Goal: Task Accomplishment & Management: Manage account settings

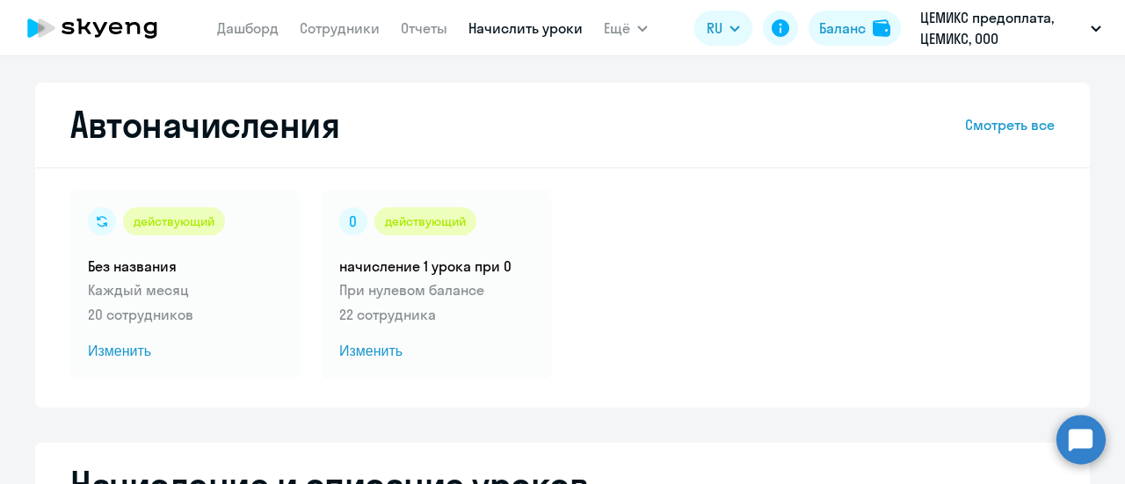
select select "10"
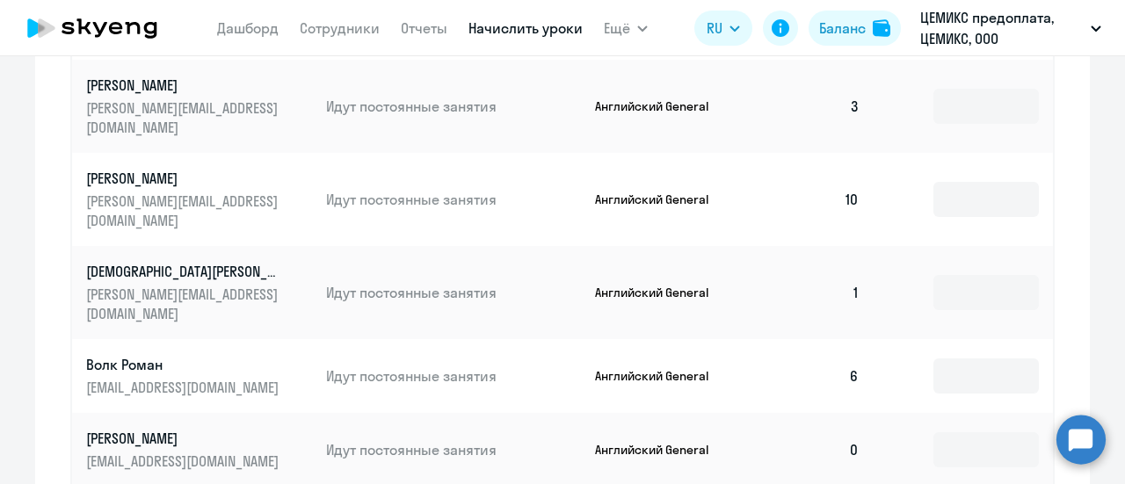
scroll to position [879, 0]
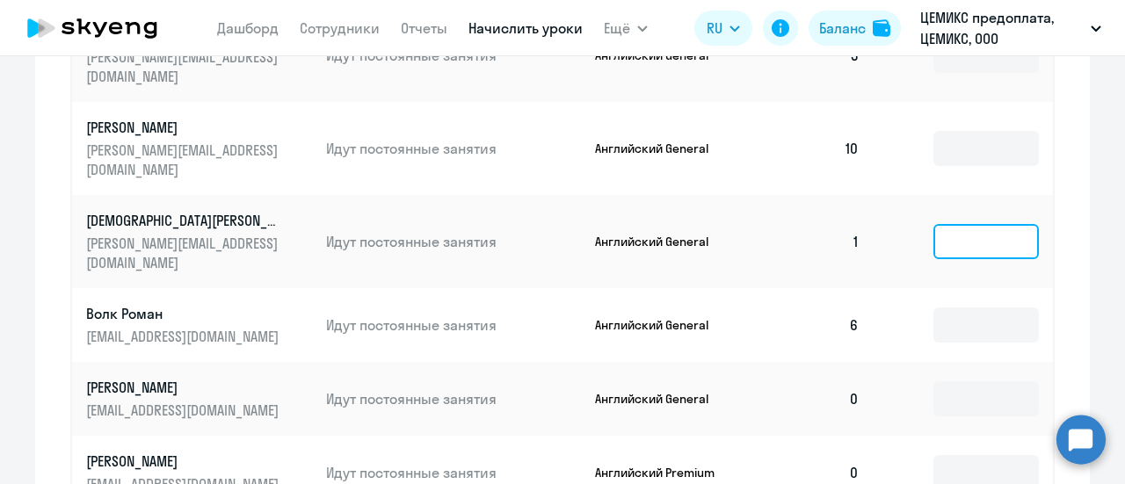
click at [949, 224] on input at bounding box center [985, 241] width 105 height 35
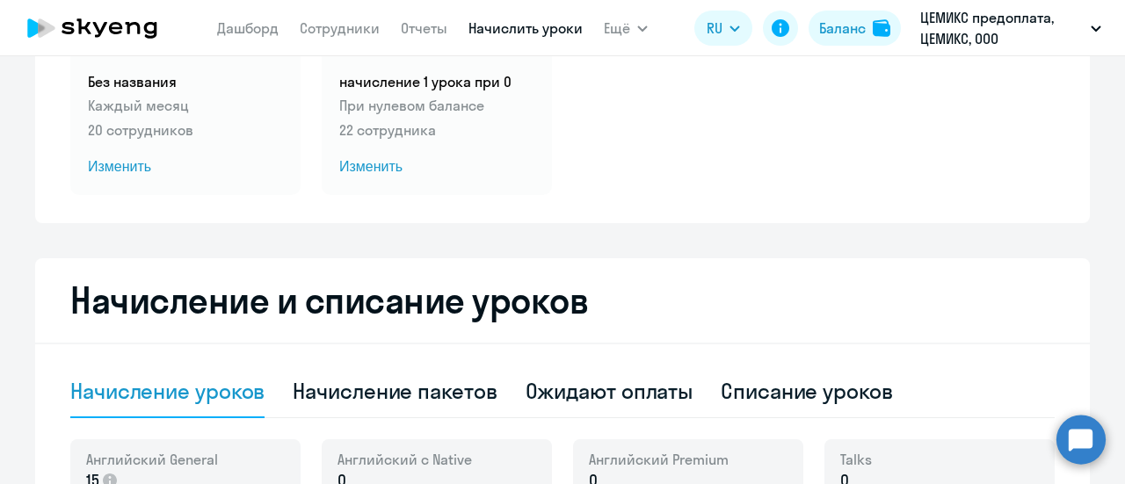
scroll to position [264, 0]
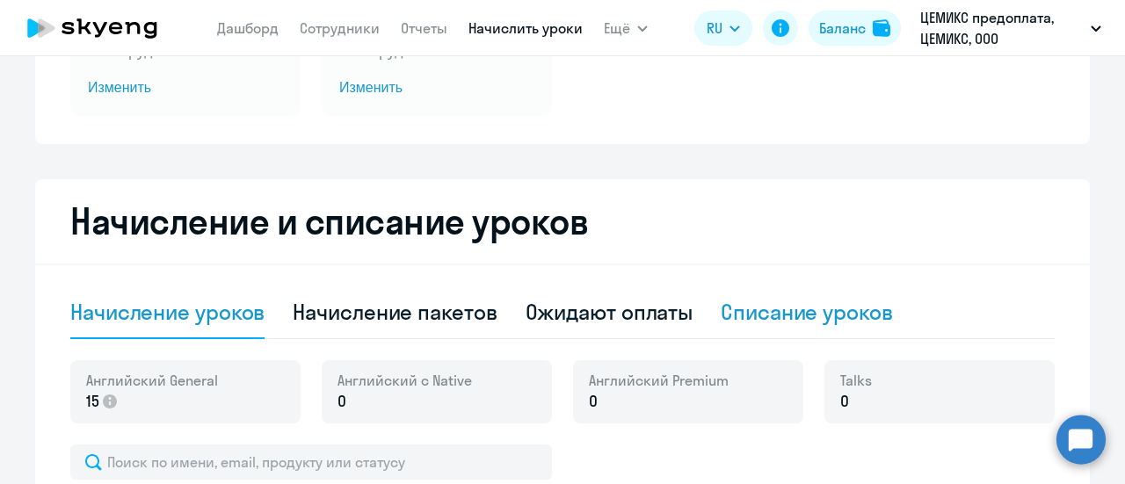
click at [789, 308] on div "Списание уроков" at bounding box center [807, 312] width 172 height 28
select select "10"
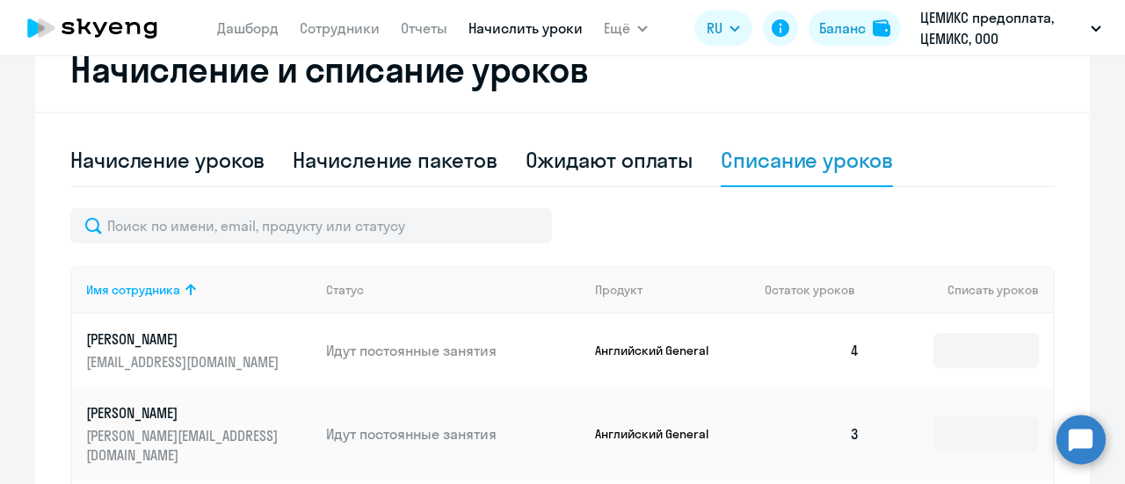
scroll to position [703, 0]
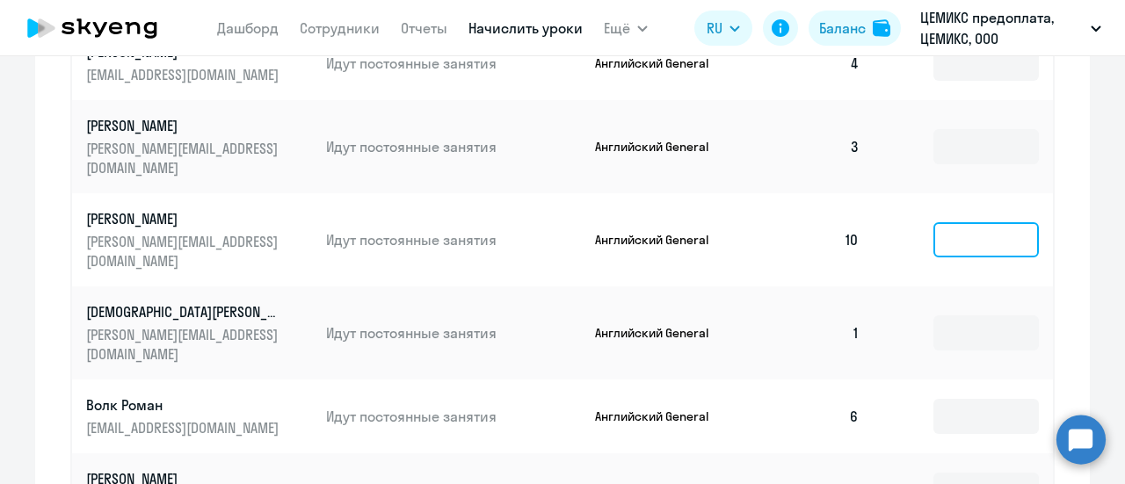
click at [965, 222] on input at bounding box center [985, 239] width 105 height 35
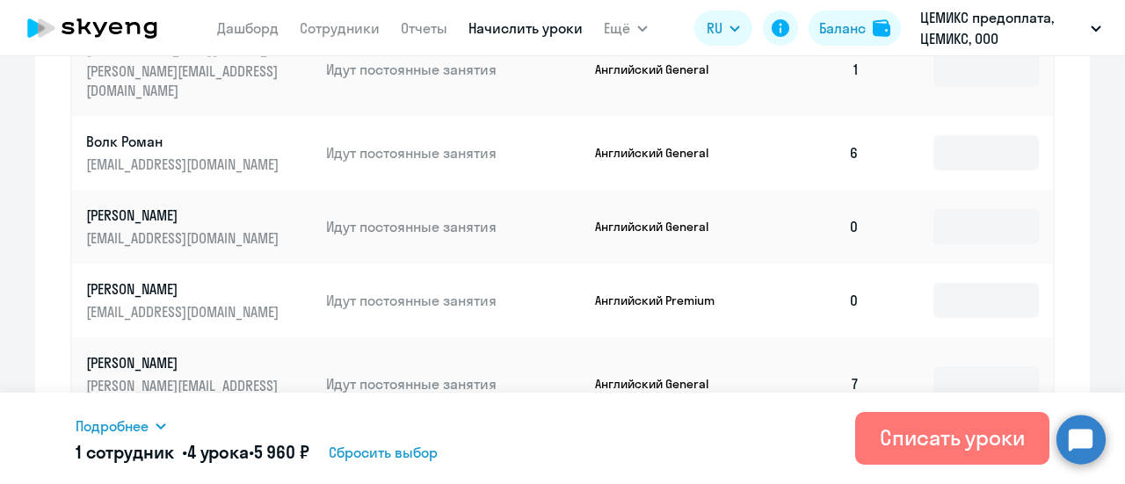
scroll to position [1130, 0]
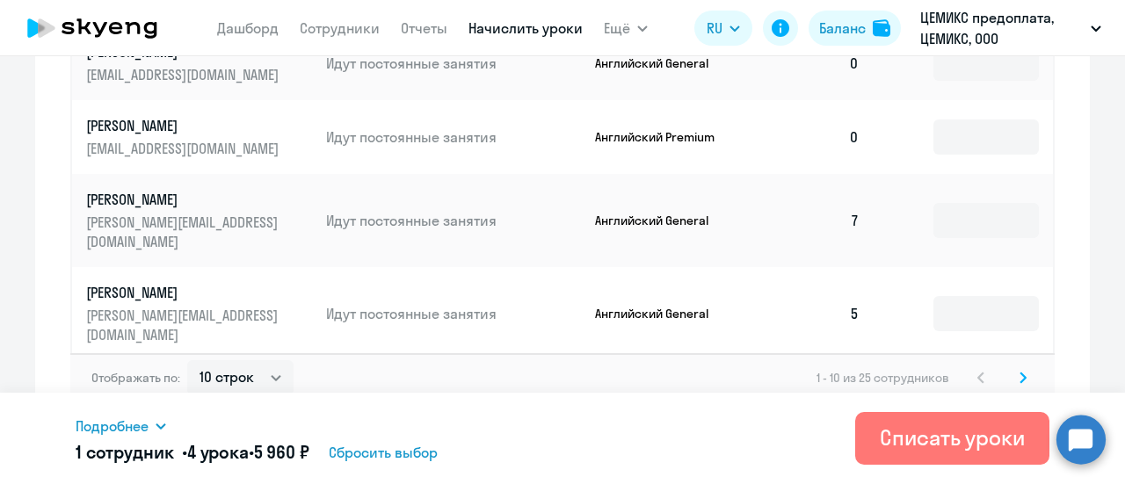
type input "4"
click at [1019, 372] on icon at bounding box center [1022, 378] width 7 height 12
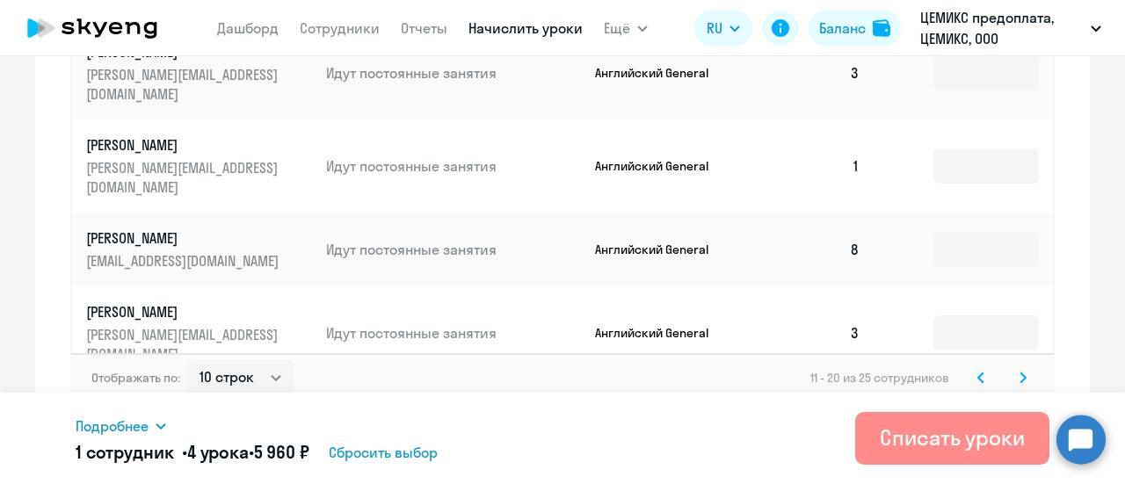
click at [967, 431] on div "Списать уроки" at bounding box center [952, 438] width 145 height 28
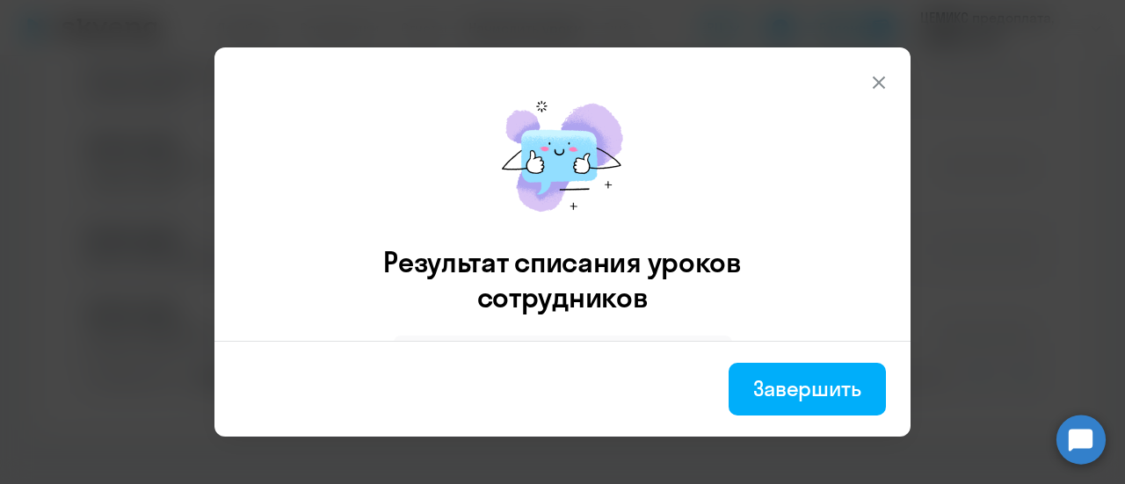
click at [814, 384] on div "Завершить" at bounding box center [807, 388] width 108 height 28
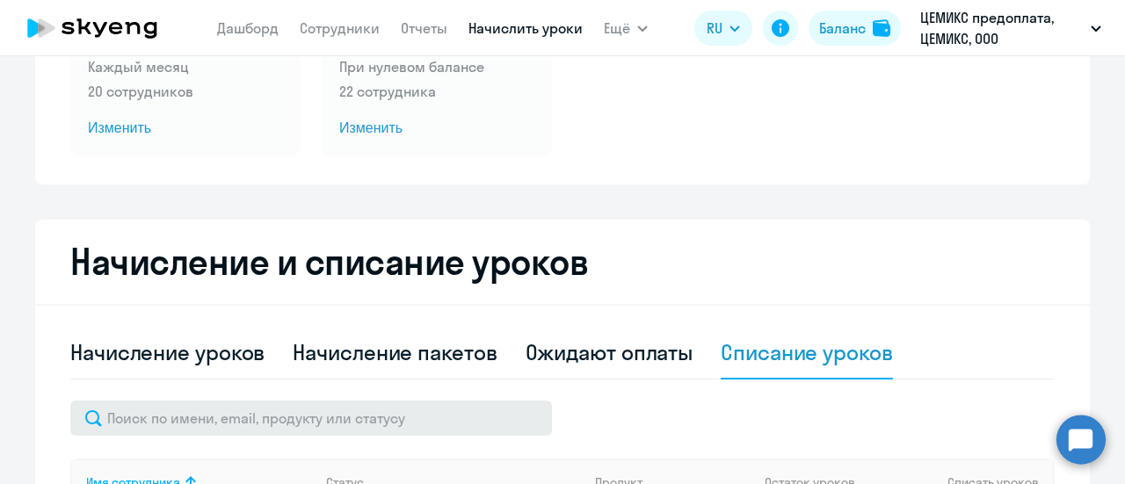
scroll to position [351, 0]
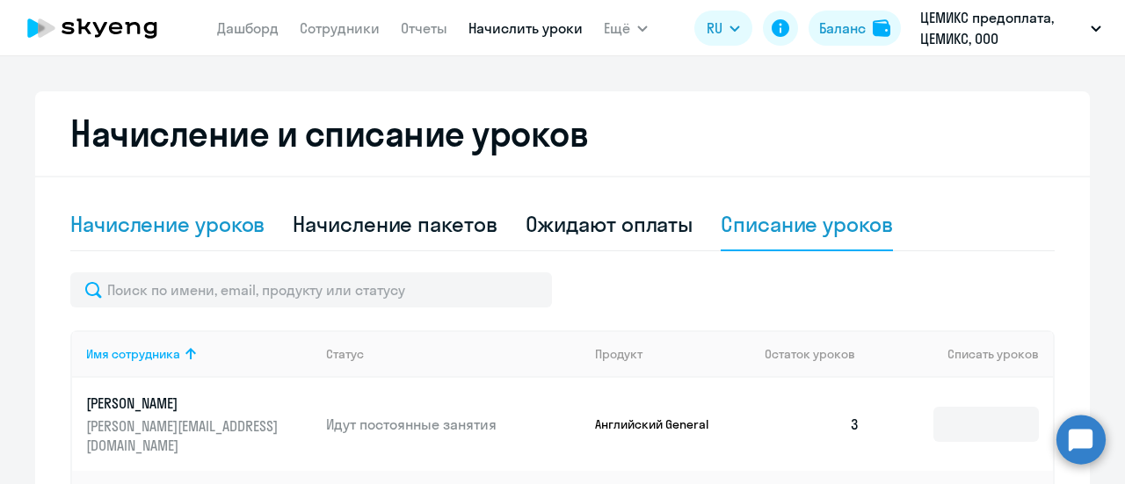
click at [202, 224] on div "Начисление уроков" at bounding box center [167, 224] width 194 height 28
select select "10"
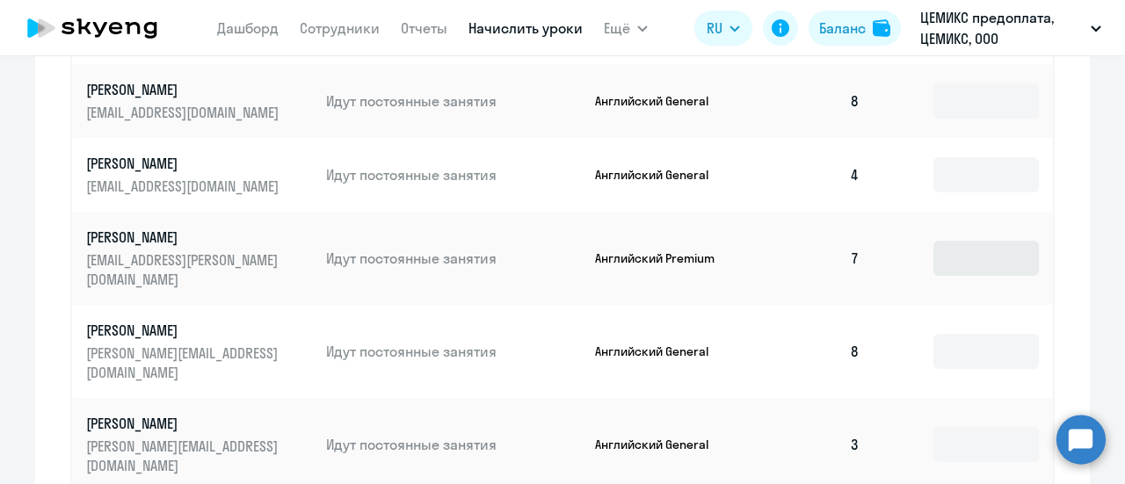
scroll to position [879, 0]
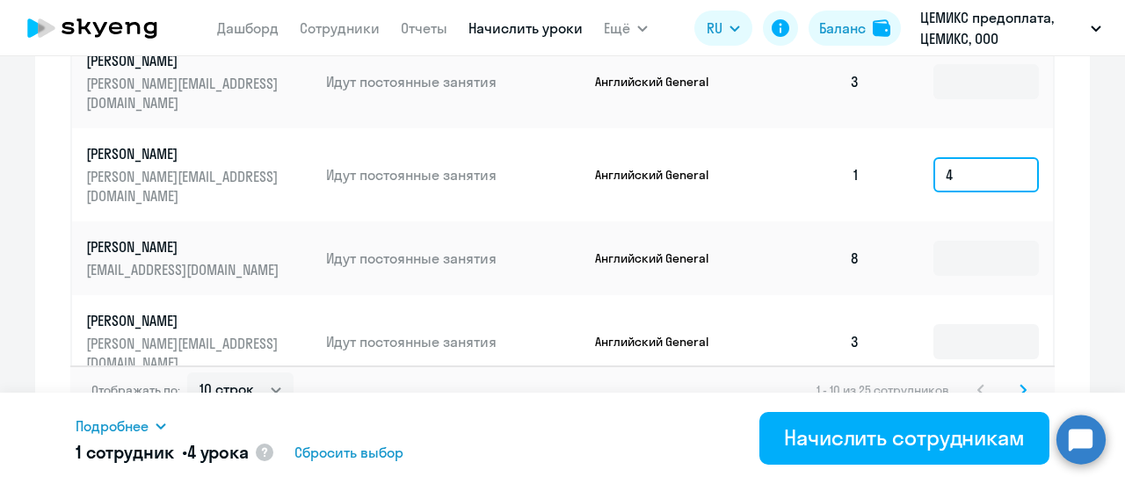
scroll to position [1230, 0]
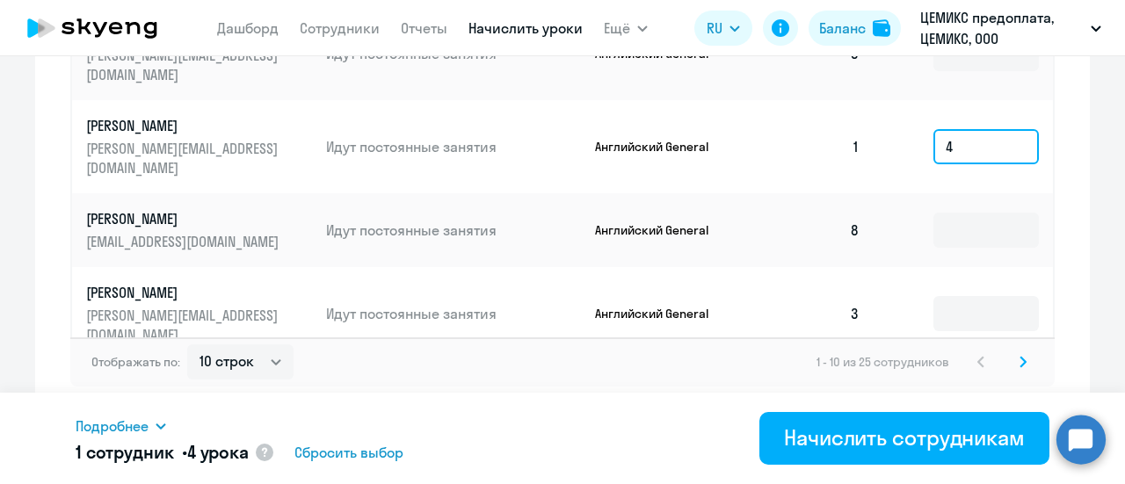
type input "4"
click at [1020, 363] on icon at bounding box center [1022, 362] width 5 height 10
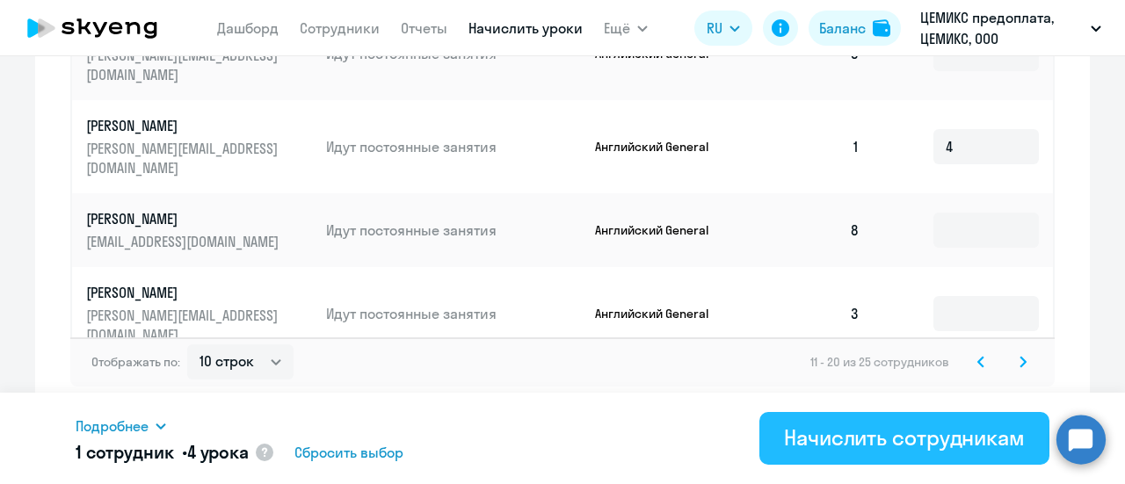
click at [910, 445] on div "Начислить сотрудникам" at bounding box center [904, 438] width 241 height 28
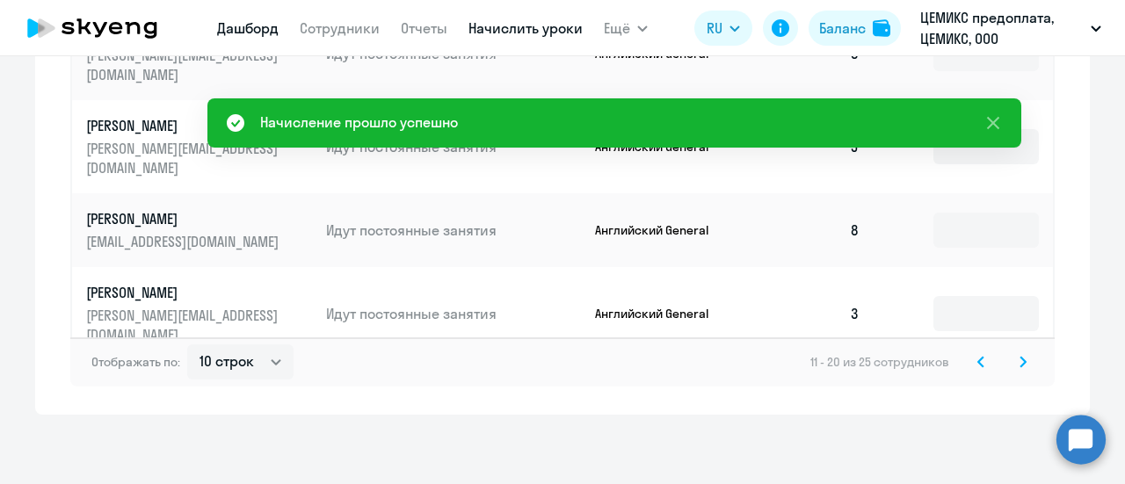
click at [255, 29] on link "Дашборд" at bounding box center [248, 28] width 62 height 18
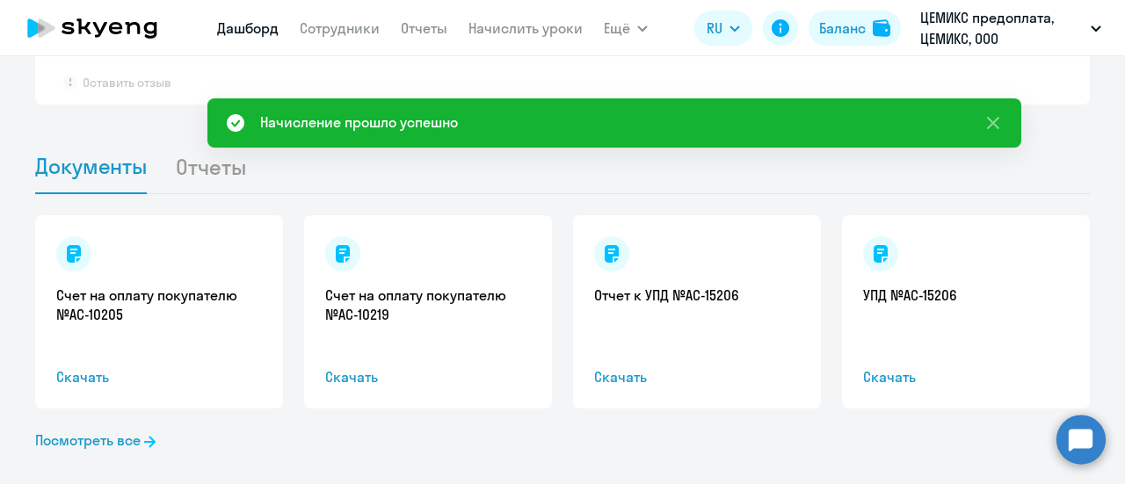
scroll to position [1419, 0]
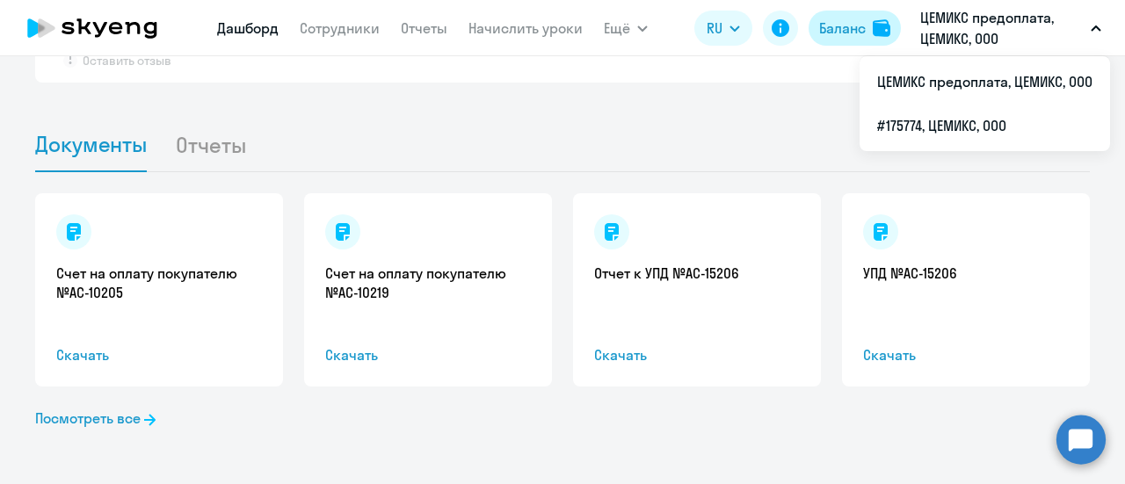
click at [863, 26] on div "Баланс" at bounding box center [842, 28] width 47 height 21
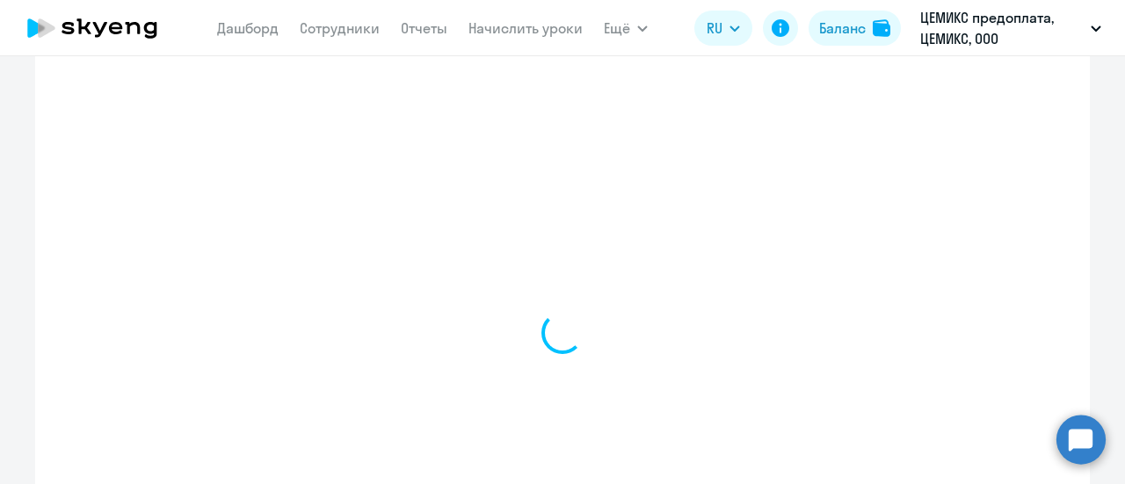
scroll to position [829, 0]
select select "english_adult_not_native_speaker"
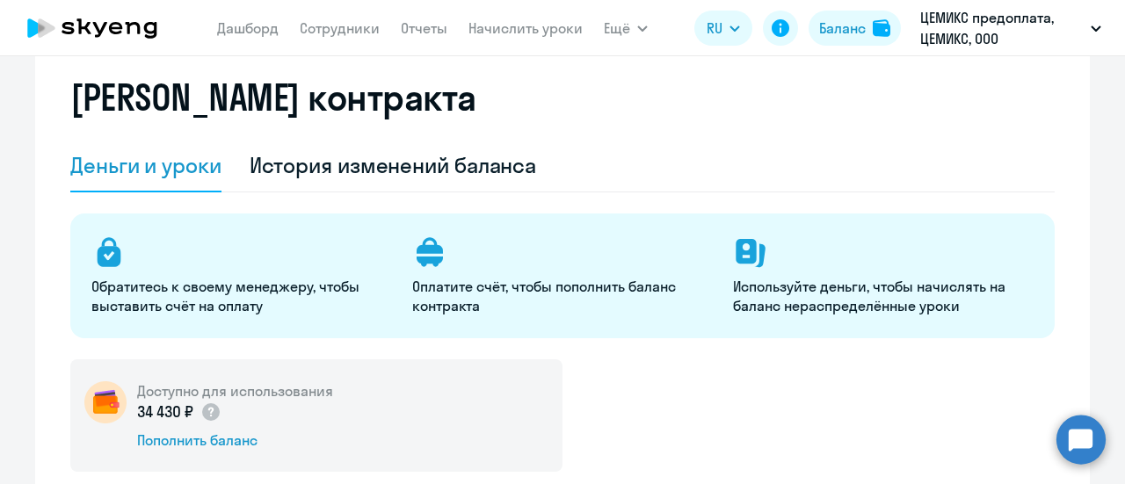
scroll to position [88, 0]
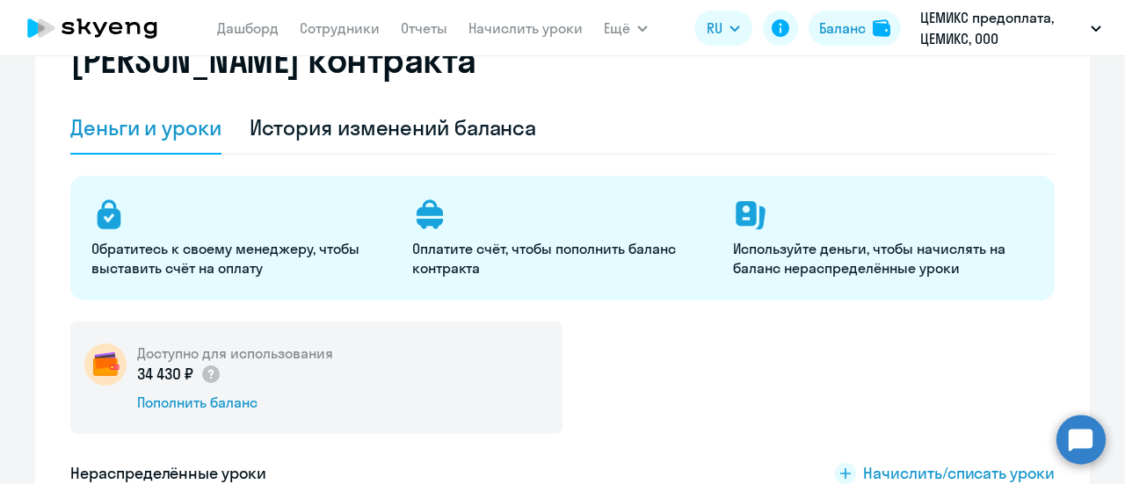
click at [90, 358] on img at bounding box center [105, 365] width 42 height 42
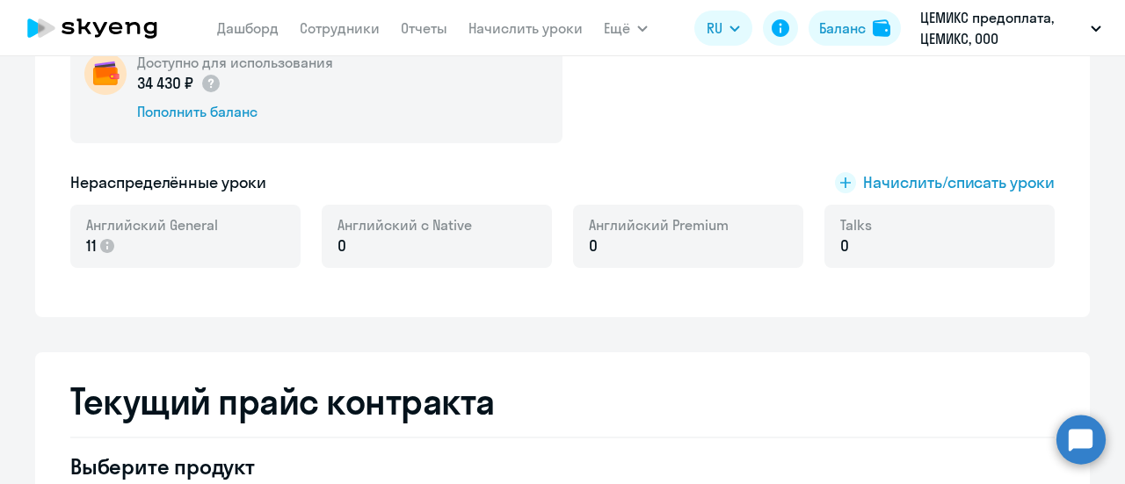
scroll to position [351, 0]
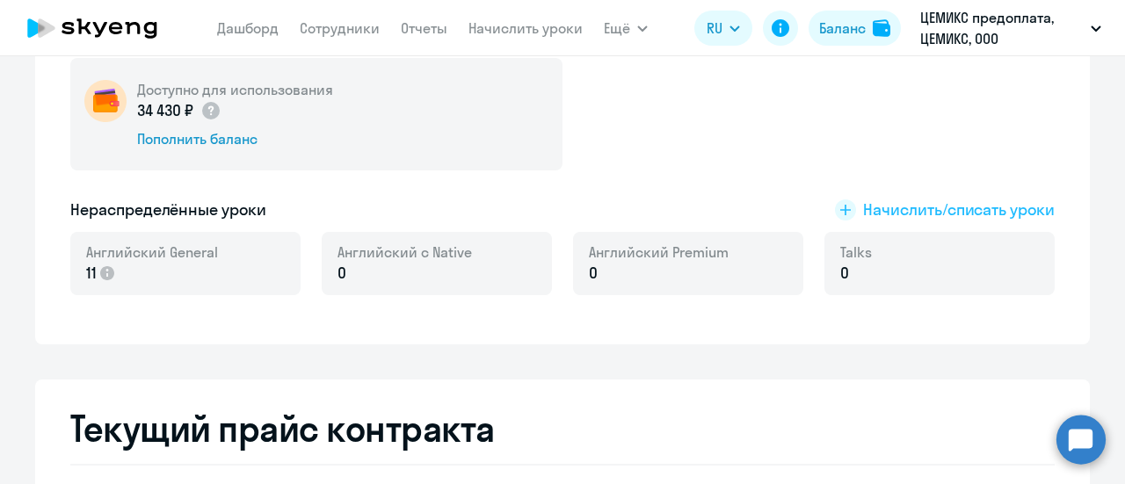
click at [836, 211] on rect at bounding box center [845, 209] width 21 height 21
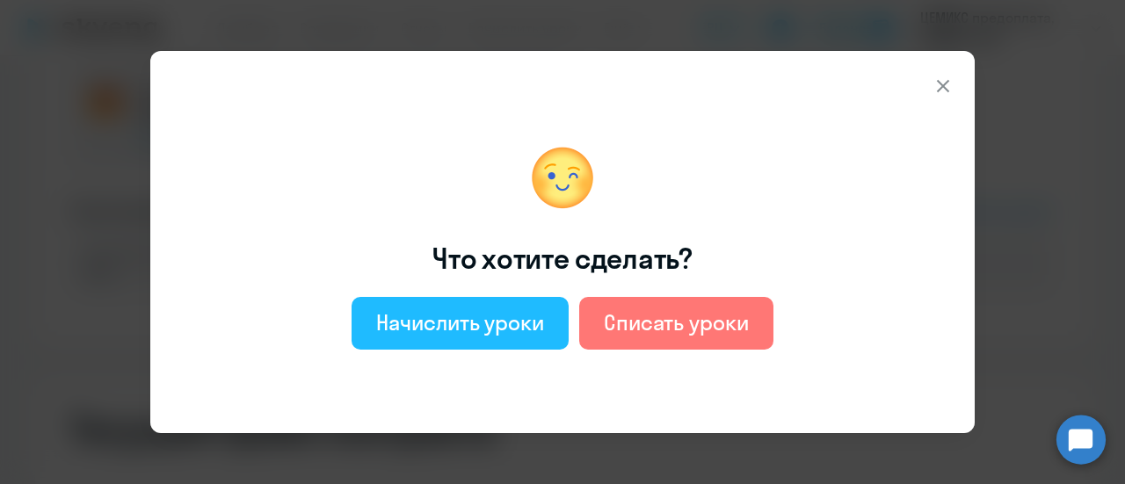
click at [531, 337] on button "Начислить уроки" at bounding box center [459, 323] width 217 height 53
select select "english_adult_not_native_speaker"
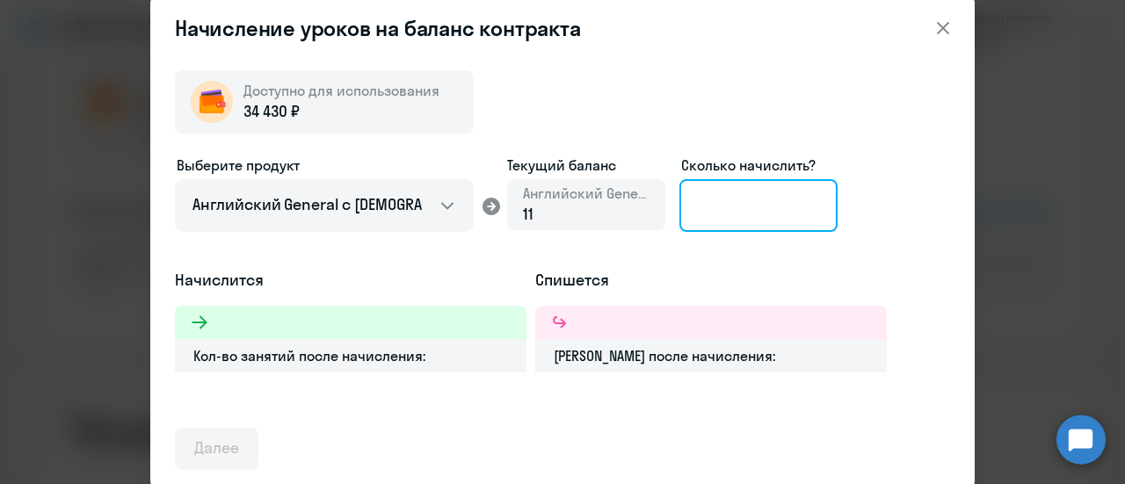
click at [750, 207] on input at bounding box center [758, 205] width 158 height 53
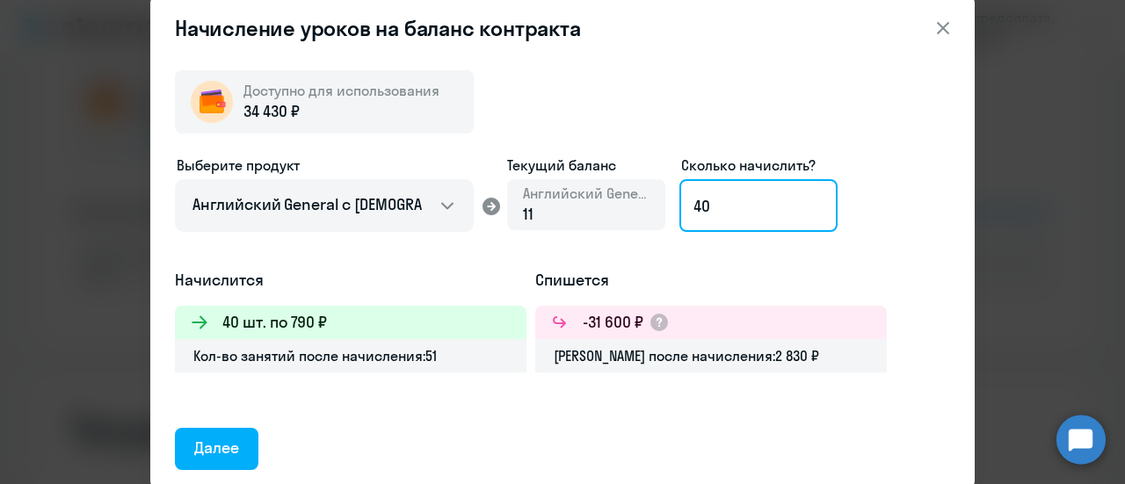
type input "4"
type input "3"
type input "2"
type input "30"
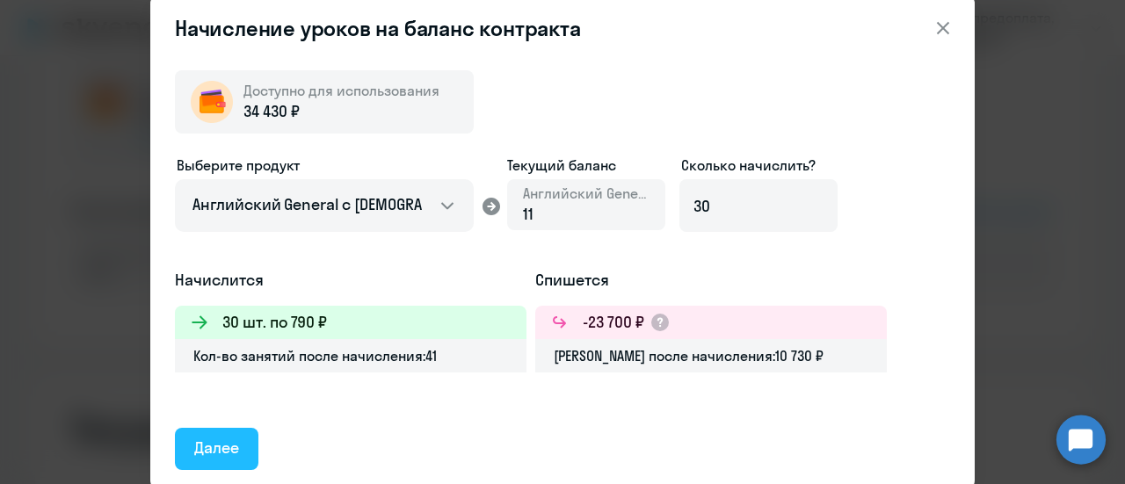
click at [237, 449] on div "Далее" at bounding box center [216, 448] width 45 height 23
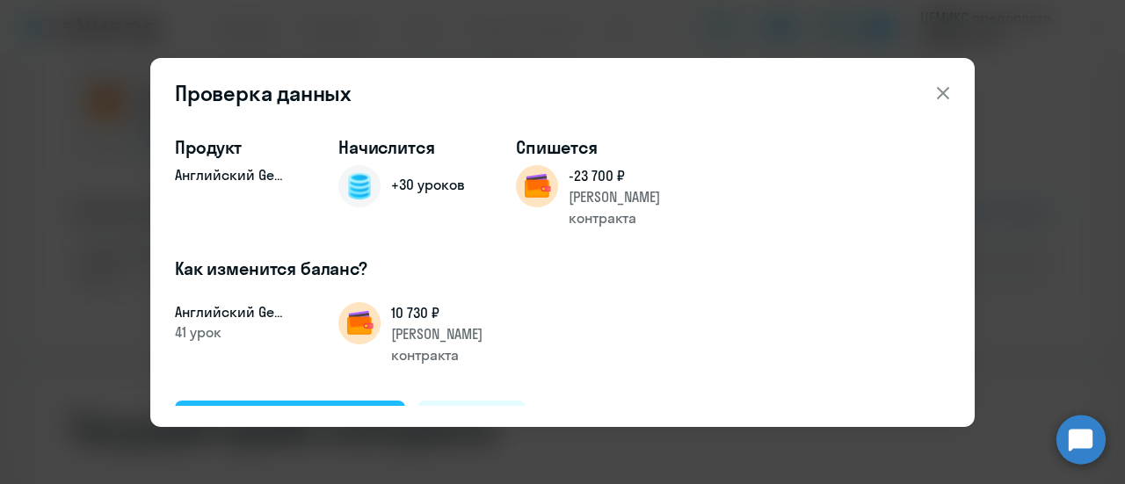
click at [350, 409] on div "Подтвердить и начислить" at bounding box center [290, 420] width 192 height 23
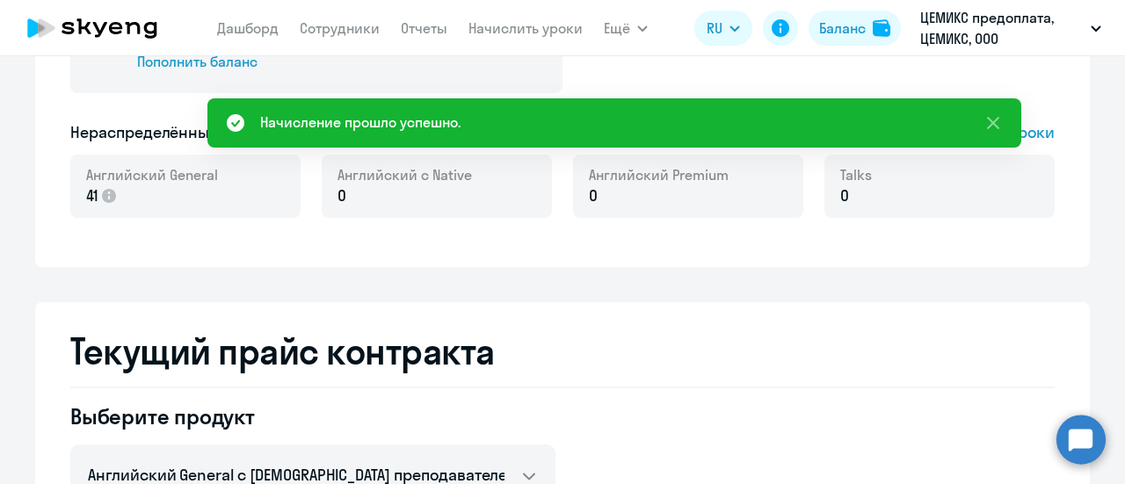
scroll to position [264, 0]
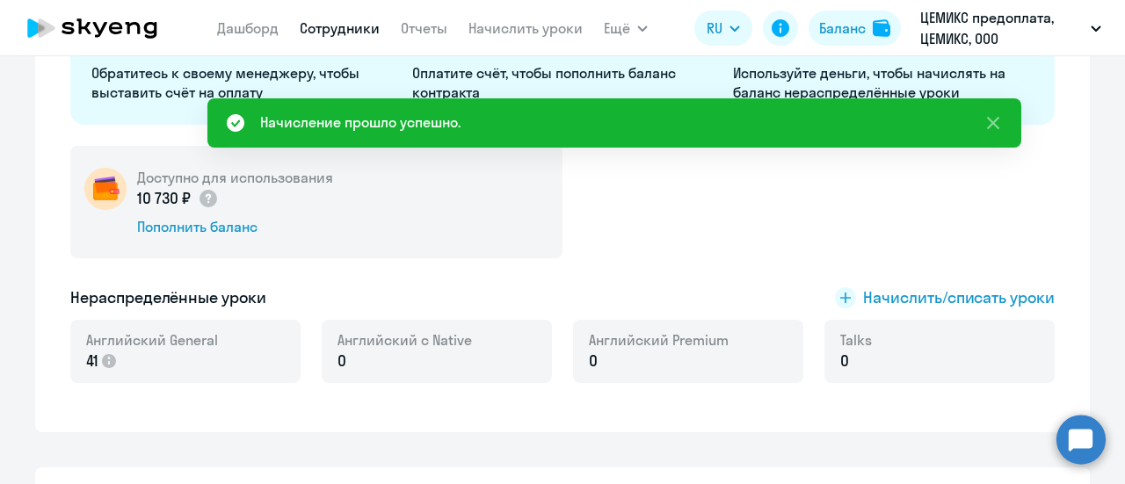
click at [338, 22] on link "Сотрудники" at bounding box center [340, 28] width 80 height 18
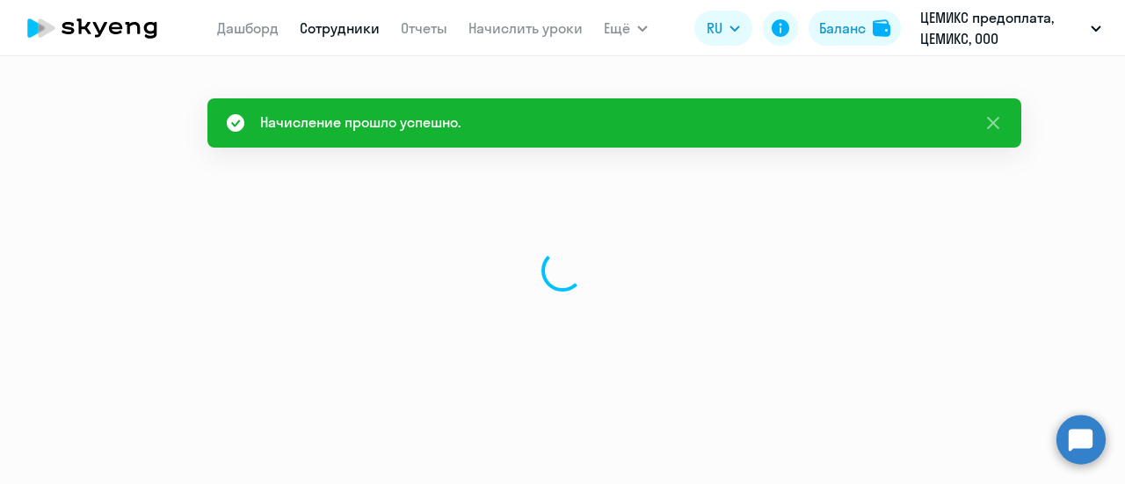
select select "30"
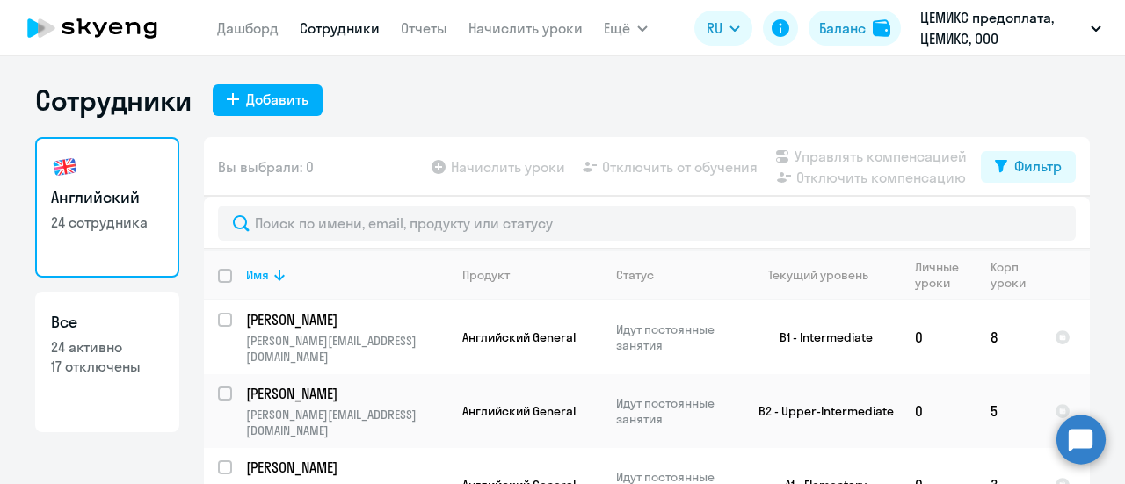
click at [504, 16] on nav "[PERSON_NAME] Отчеты Начислить уроки" at bounding box center [400, 28] width 366 height 35
click at [507, 27] on link "Начислить уроки" at bounding box center [525, 28] width 114 height 18
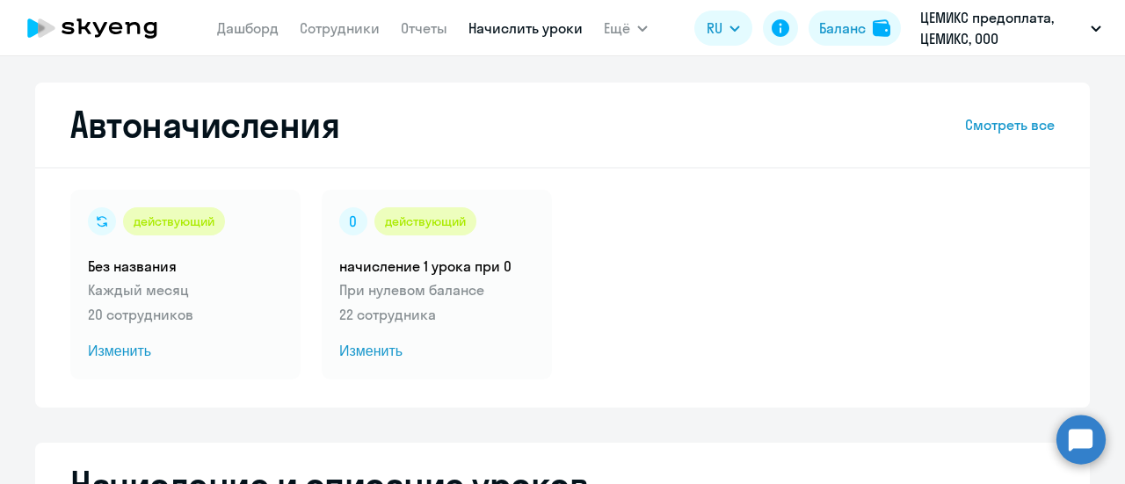
select select "10"
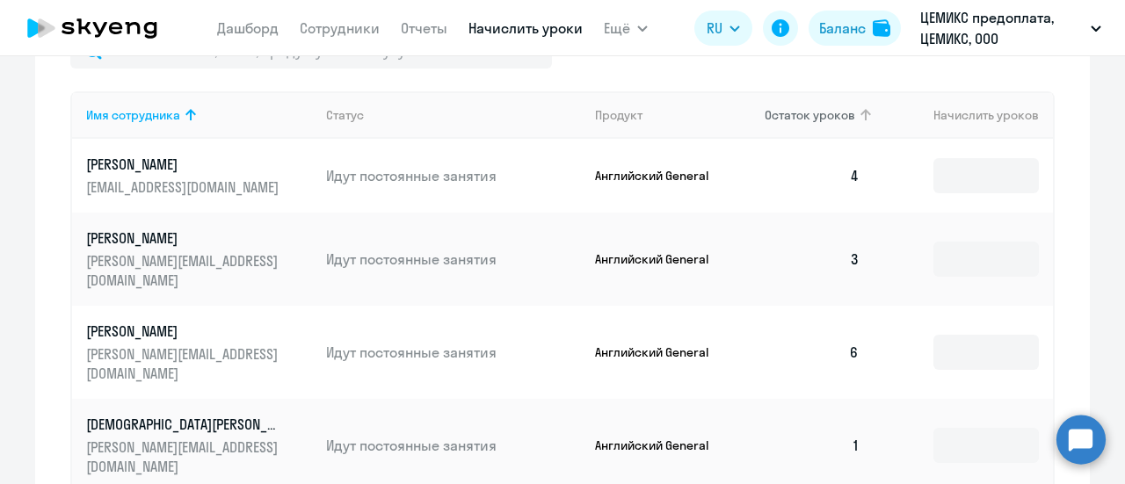
scroll to position [703, 0]
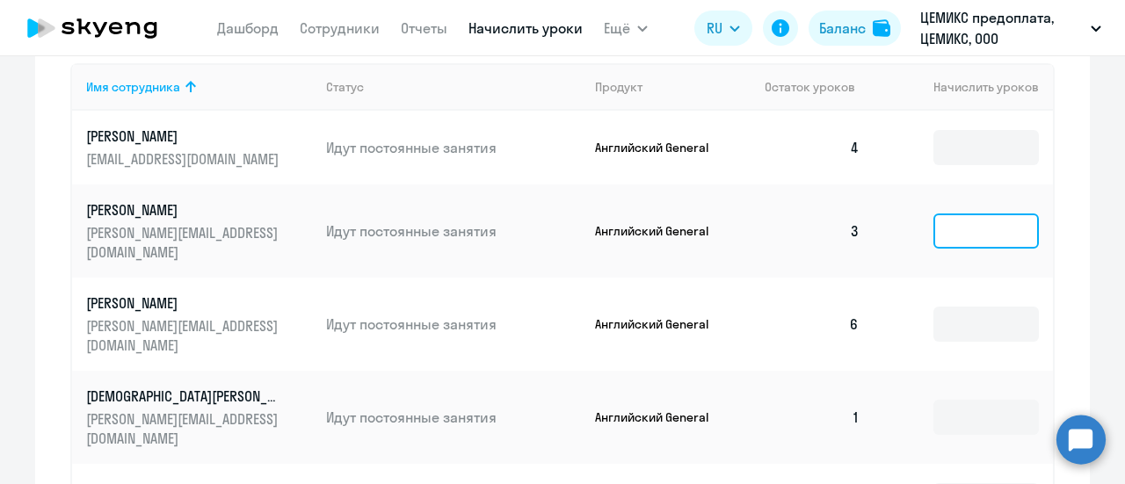
click at [951, 227] on input at bounding box center [985, 231] width 105 height 35
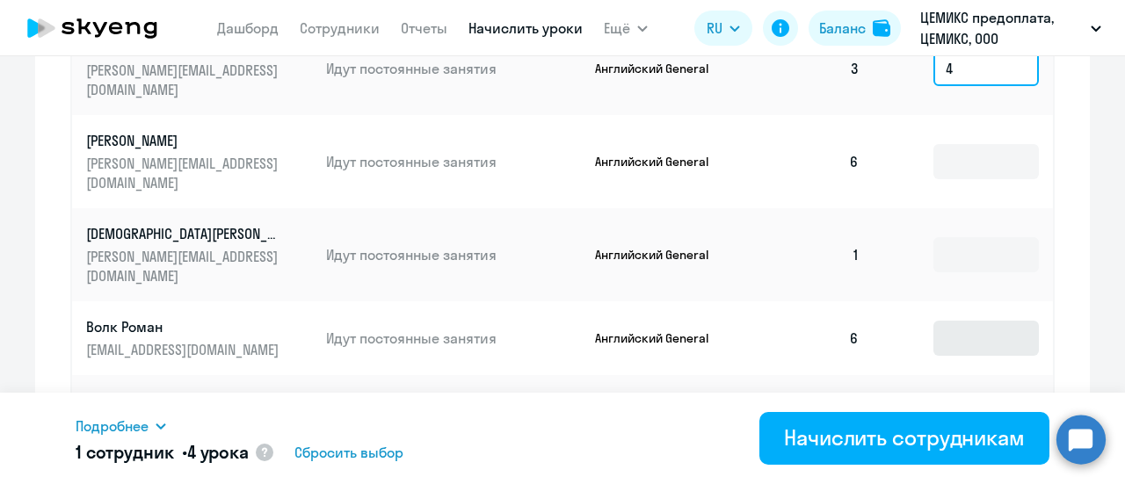
scroll to position [879, 0]
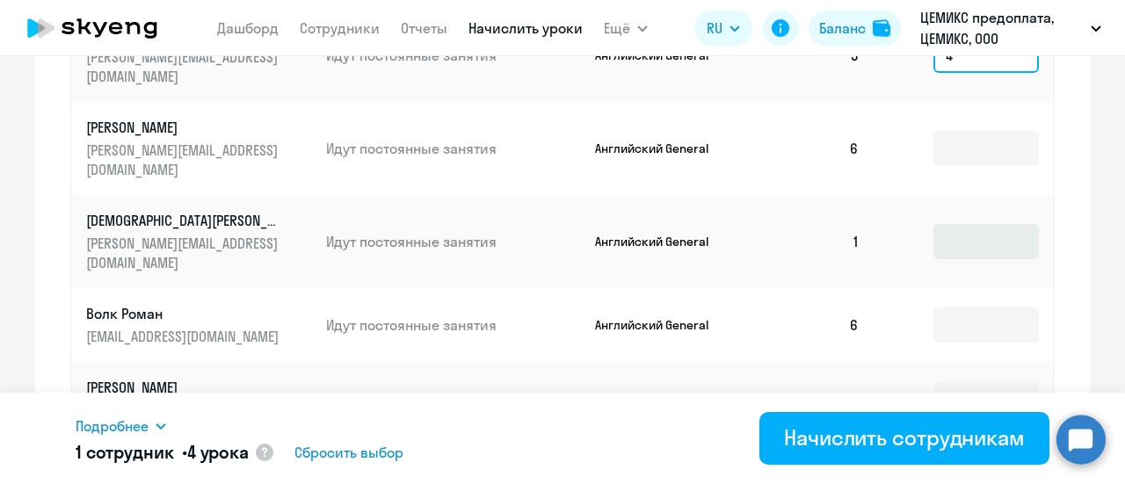
type input "4"
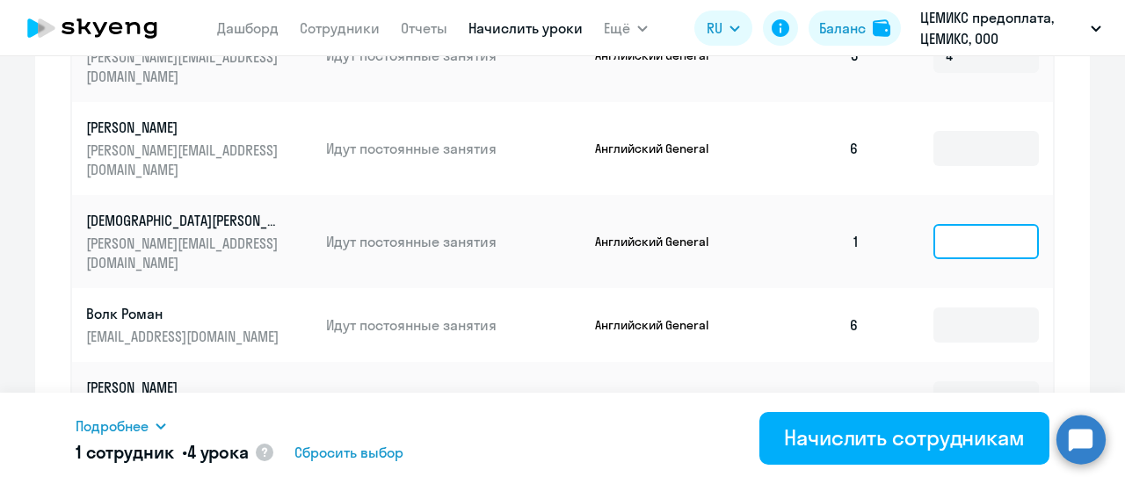
click at [942, 224] on input at bounding box center [985, 241] width 105 height 35
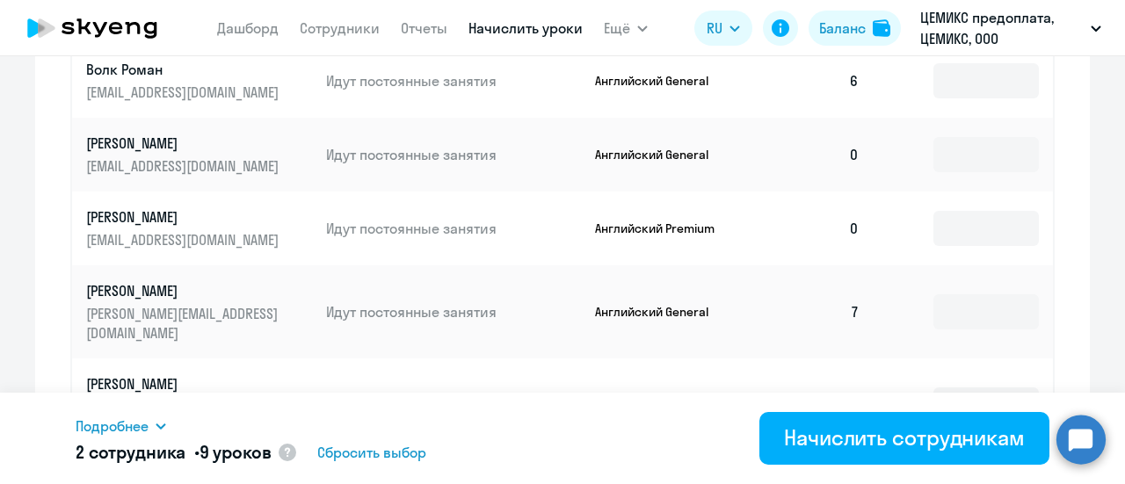
scroll to position [1214, 0]
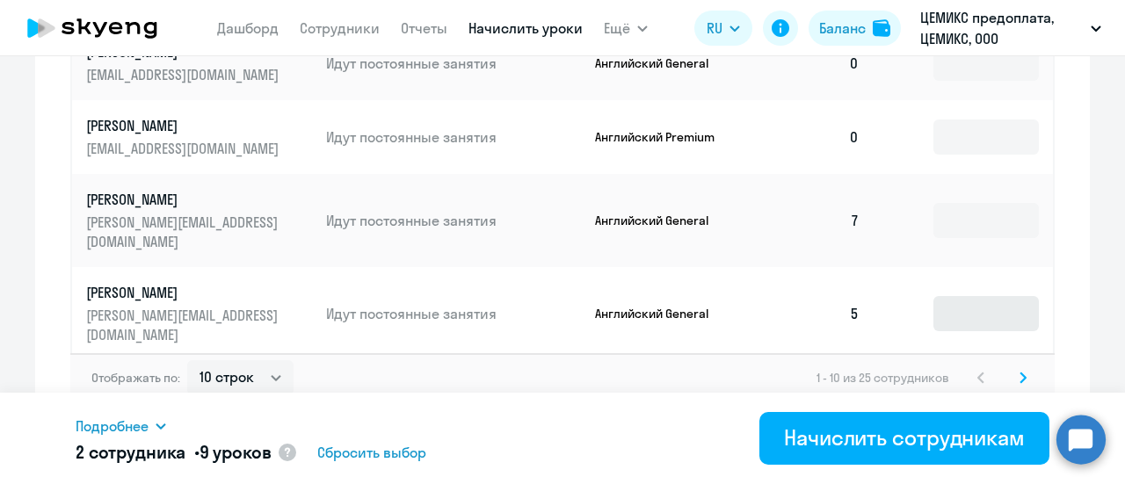
type input "5"
click at [940, 296] on input at bounding box center [985, 313] width 105 height 35
click at [956, 380] on input at bounding box center [985, 397] width 105 height 35
type input "4"
click at [941, 296] on input at bounding box center [985, 313] width 105 height 35
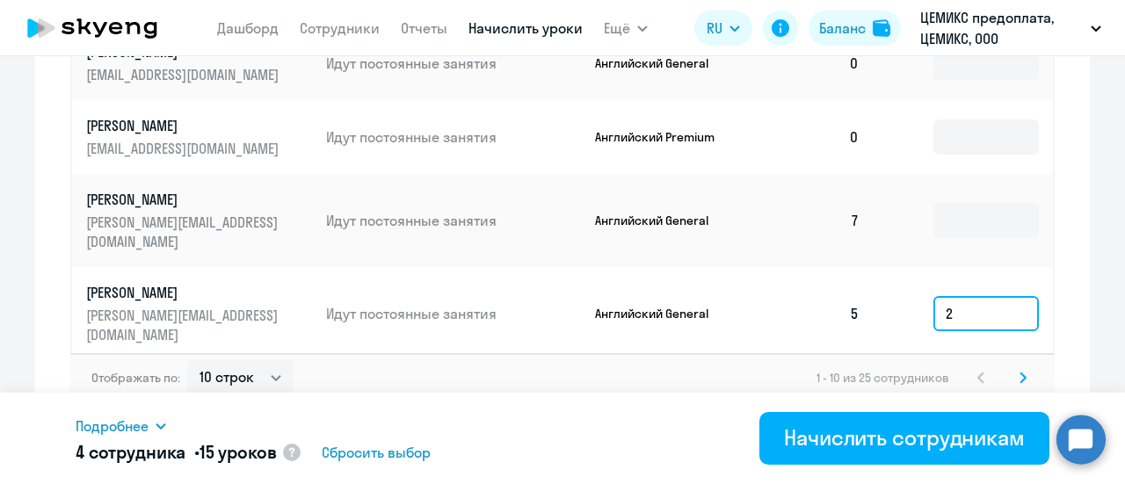
type input "2"
click at [1019, 367] on svg-icon at bounding box center [1022, 377] width 21 height 21
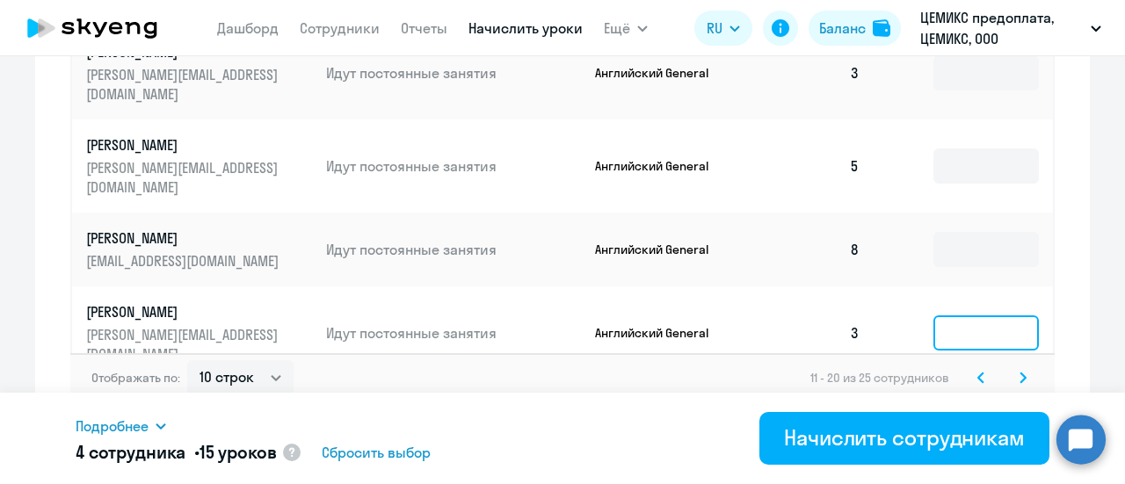
click at [961, 315] on input at bounding box center [985, 332] width 105 height 35
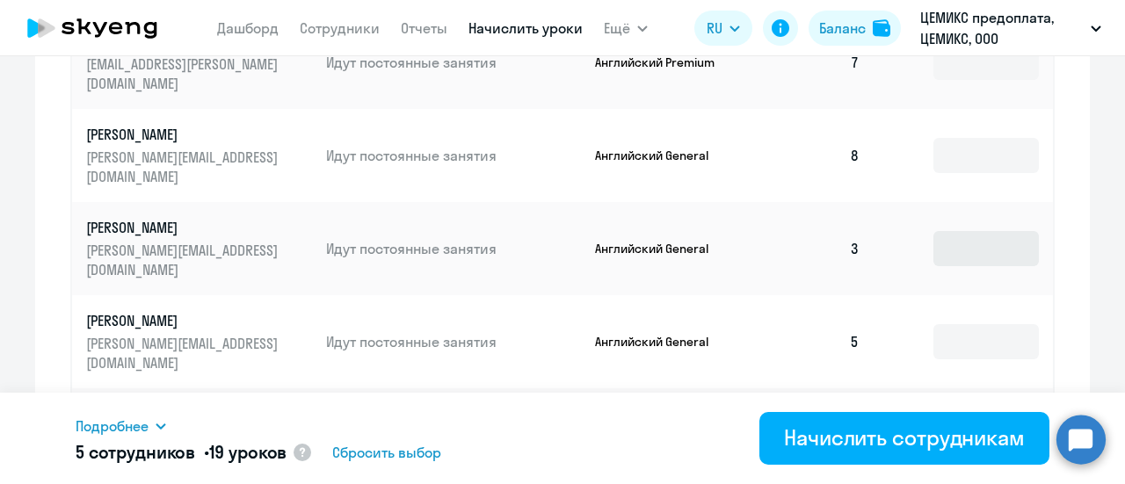
type input "4"
click at [949, 231] on input at bounding box center [985, 248] width 105 height 35
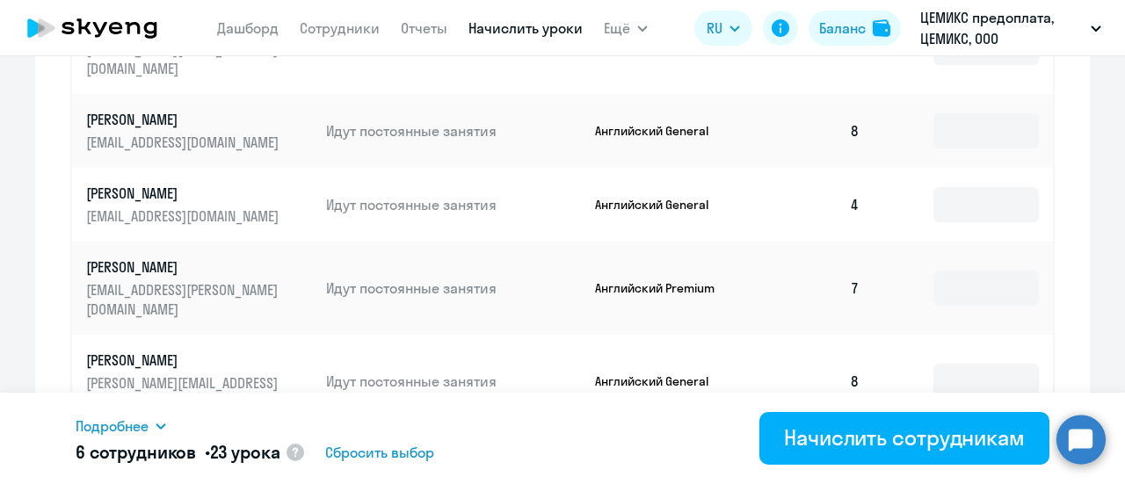
scroll to position [775, 0]
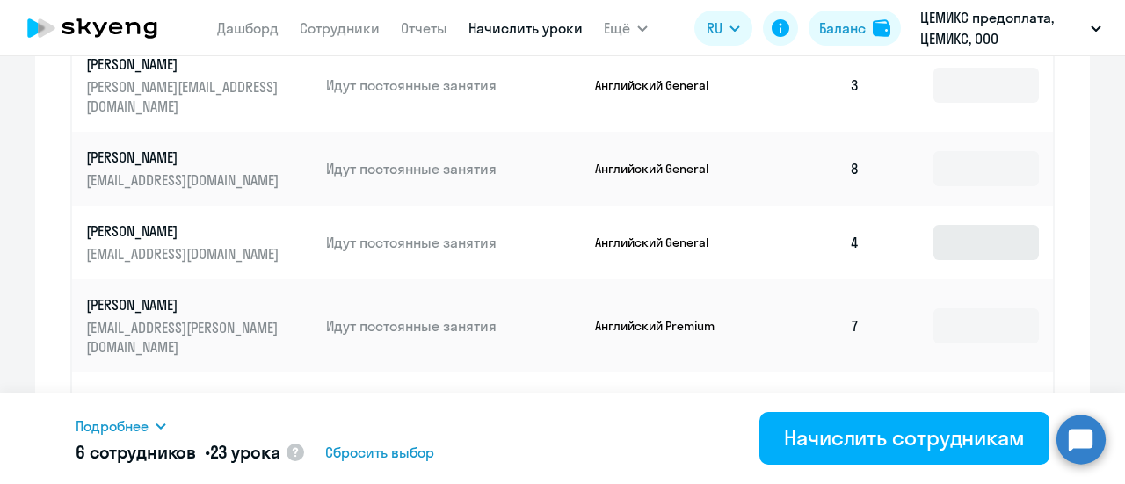
type input "4"
click at [947, 229] on input at bounding box center [985, 242] width 105 height 35
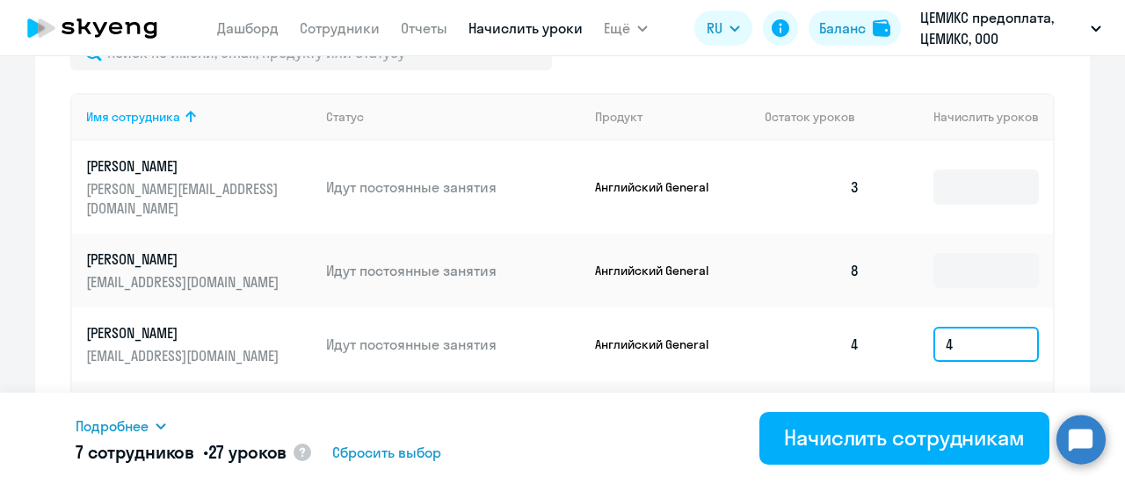
scroll to position [511, 0]
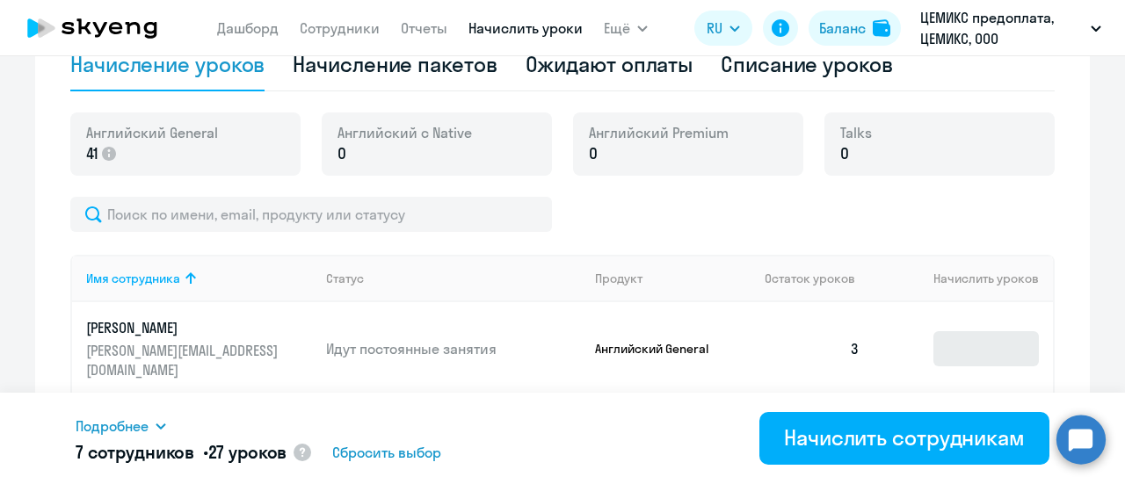
type input "4"
click at [945, 331] on input at bounding box center [985, 348] width 105 height 35
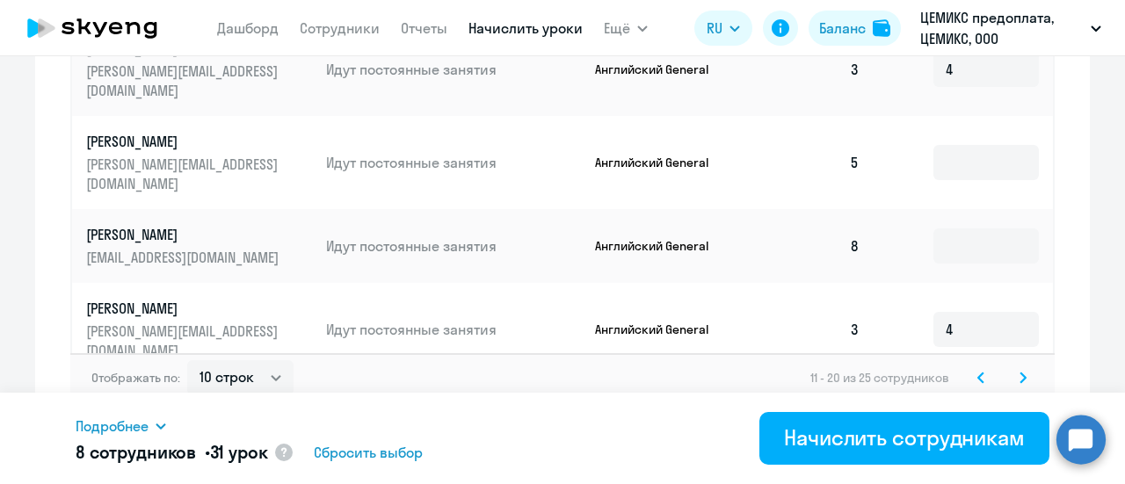
scroll to position [1230, 0]
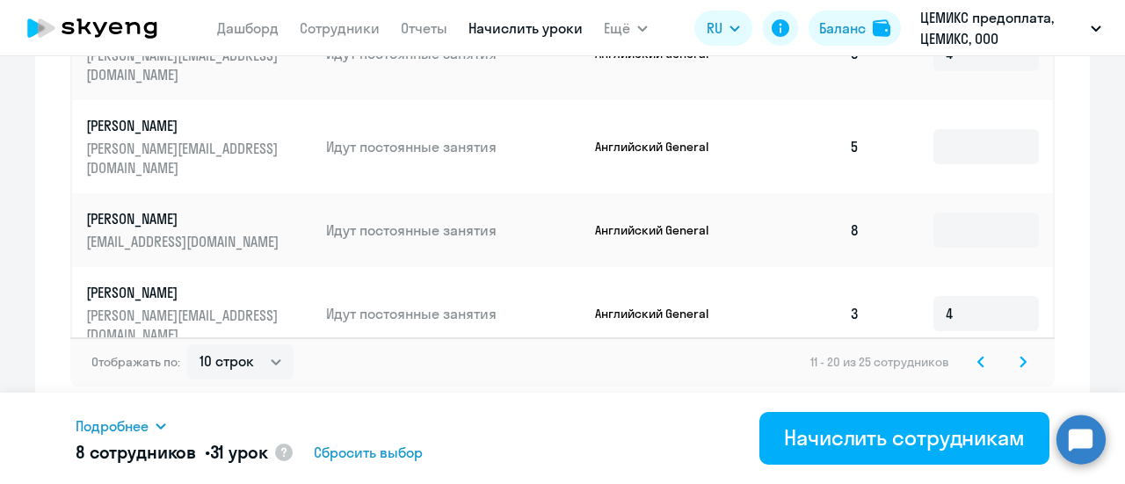
type input "4"
click at [1020, 360] on icon at bounding box center [1022, 362] width 5 height 10
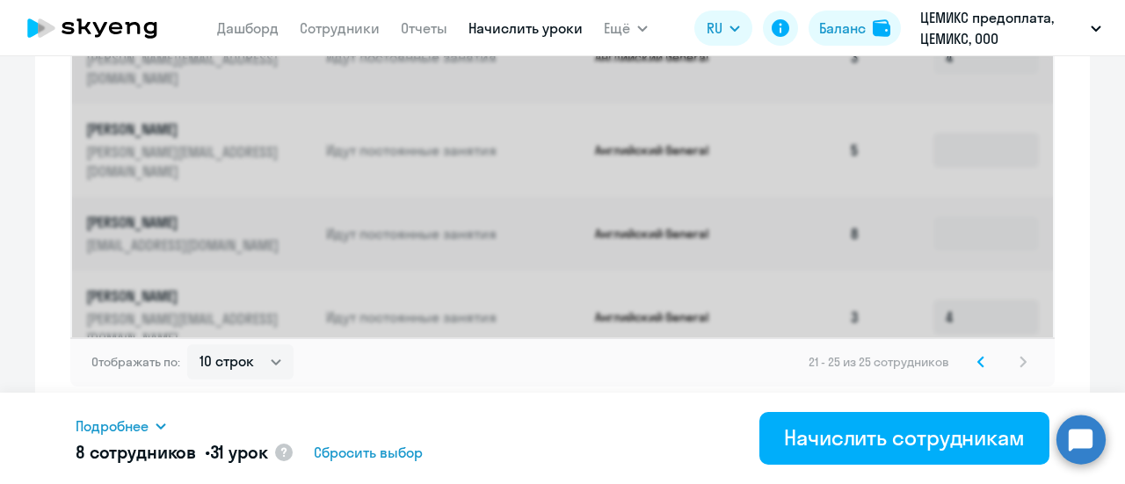
scroll to position [845, 0]
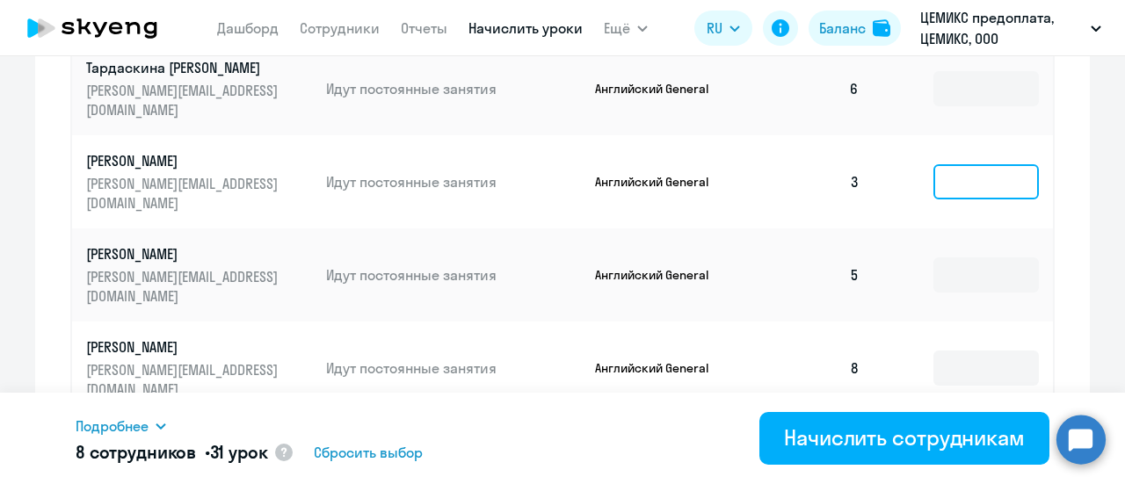
click at [976, 164] on input at bounding box center [985, 181] width 105 height 35
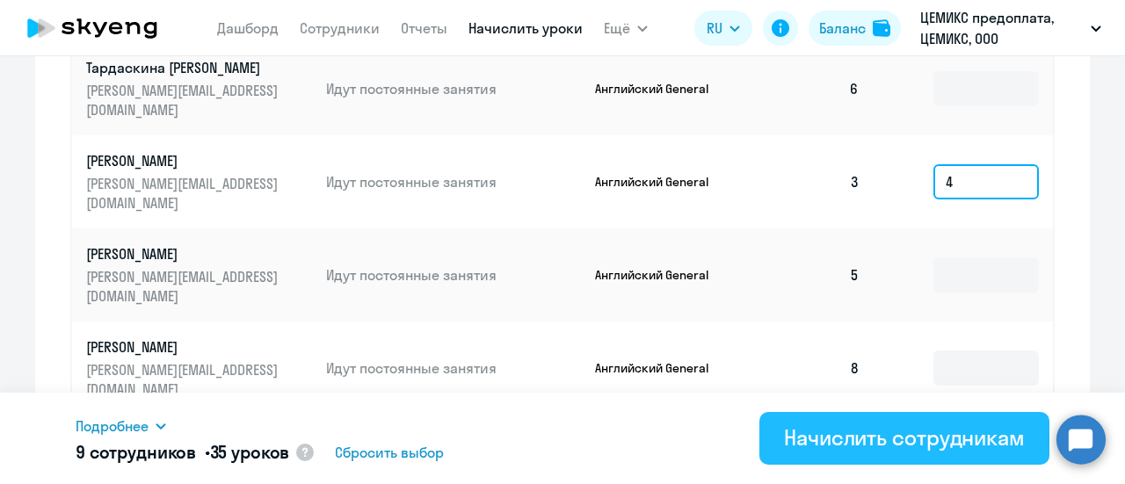
type input "4"
click at [900, 429] on div "Начислить сотрудникам" at bounding box center [904, 438] width 241 height 28
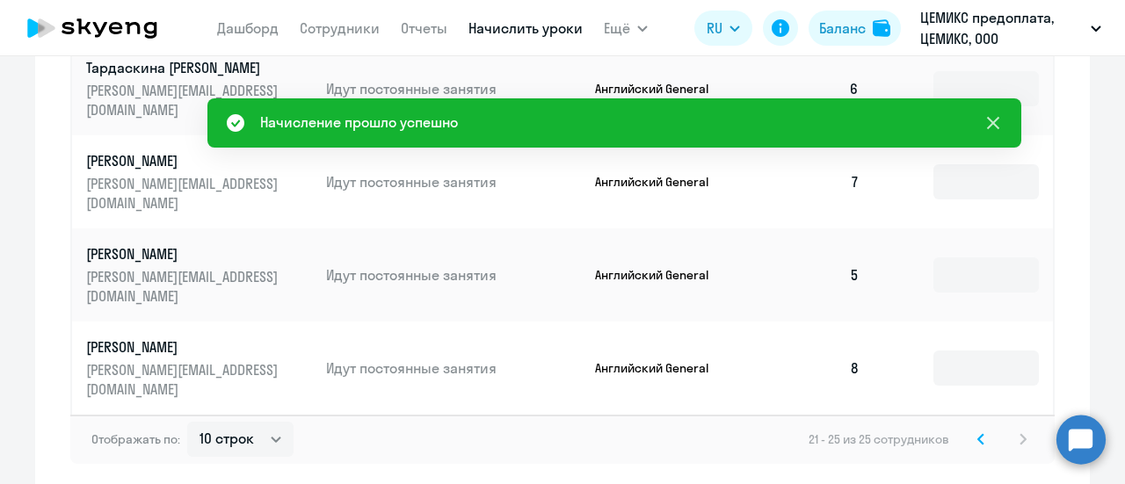
click at [991, 124] on icon at bounding box center [993, 123] width 12 height 12
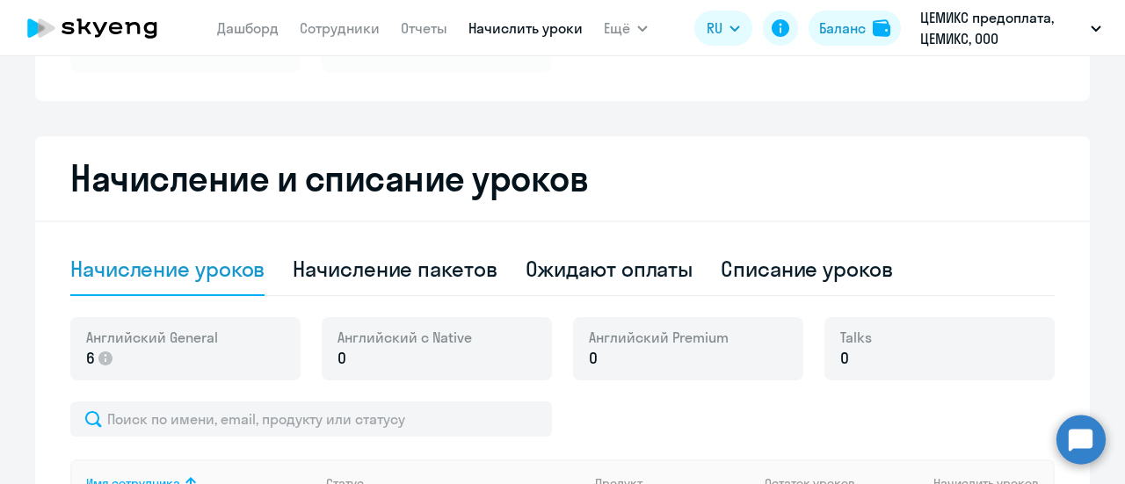
scroll to position [230, 0]
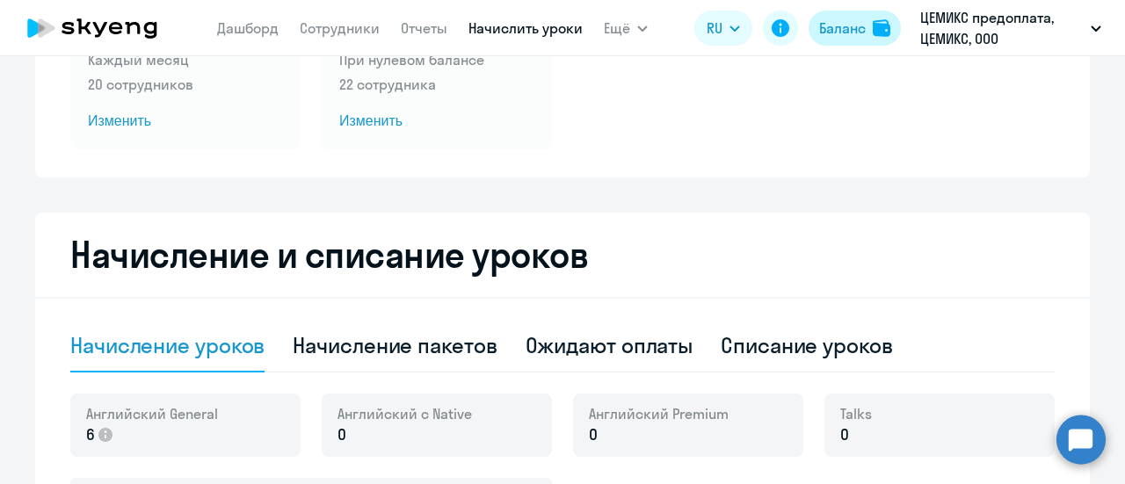
click at [849, 27] on div "Баланс" at bounding box center [842, 28] width 47 height 21
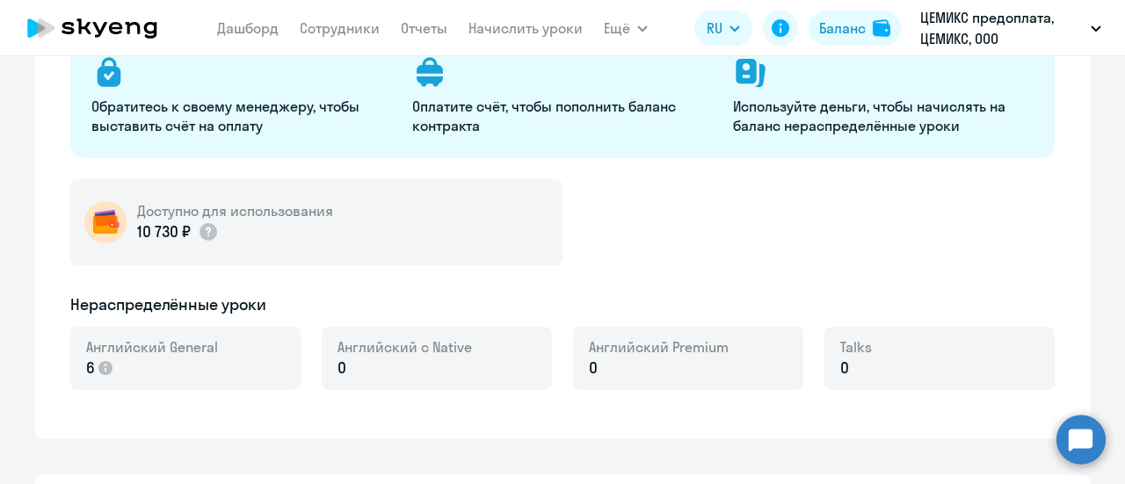
select select "english_adult_not_native_speaker"
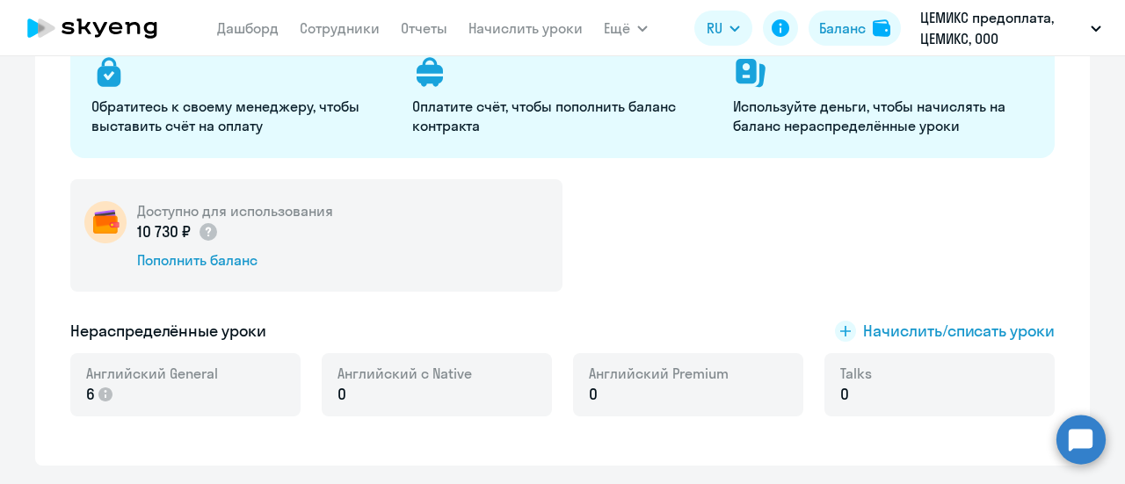
click at [94, 221] on img at bounding box center [105, 222] width 42 height 42
click at [173, 256] on div "Пополнить баланс" at bounding box center [235, 259] width 196 height 19
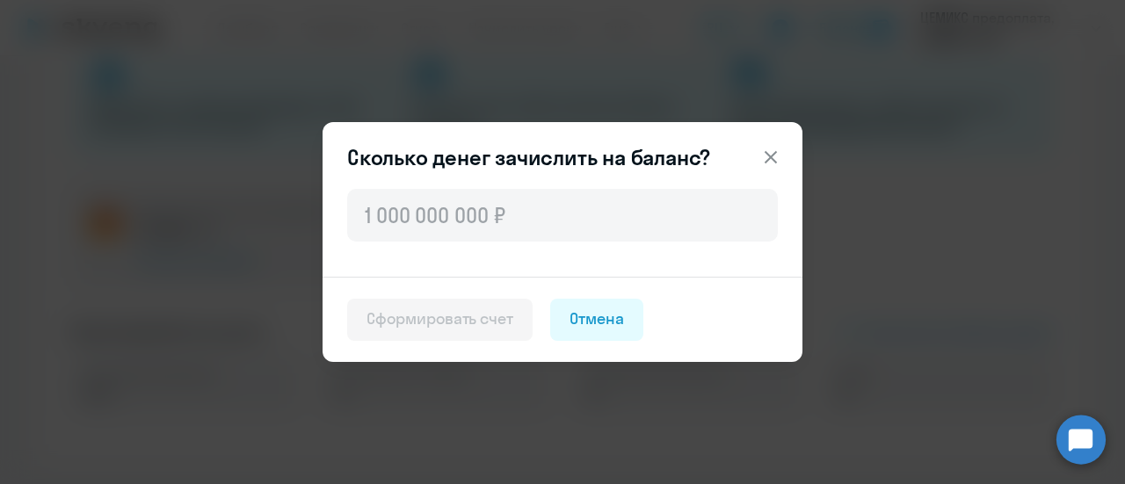
click at [774, 151] on icon at bounding box center [770, 157] width 21 height 21
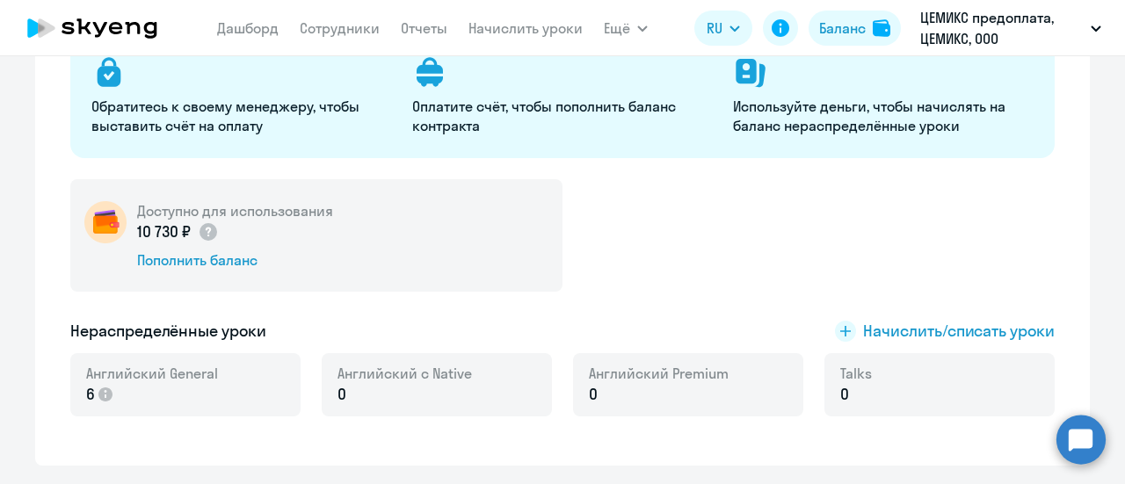
click at [137, 226] on p "10 730 ₽" at bounding box center [178, 232] width 82 height 23
click at [872, 330] on span "Начислить/списать уроки" at bounding box center [959, 331] width 192 height 23
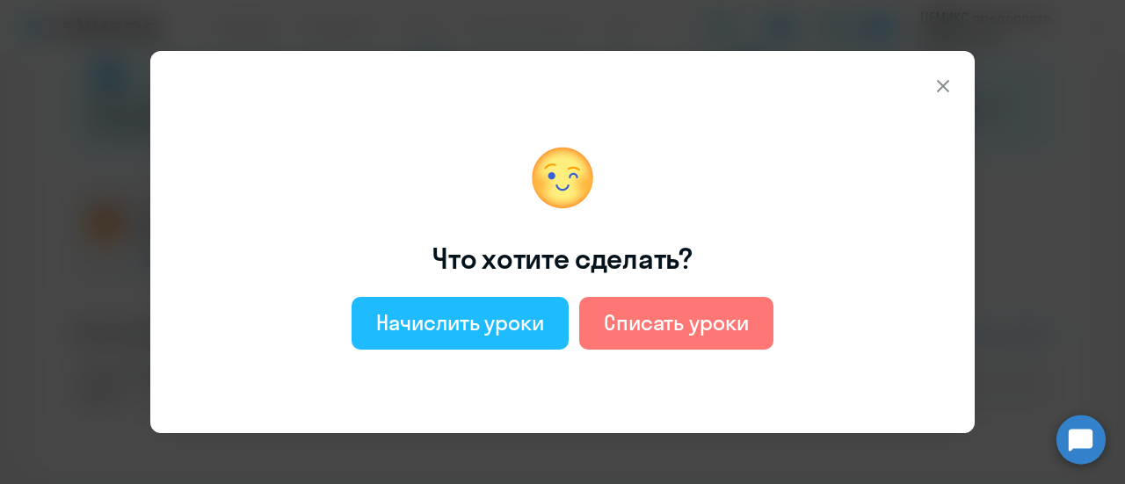
click at [508, 327] on div "Начислить уроки" at bounding box center [460, 322] width 168 height 28
select select "english_adult_not_native_speaker"
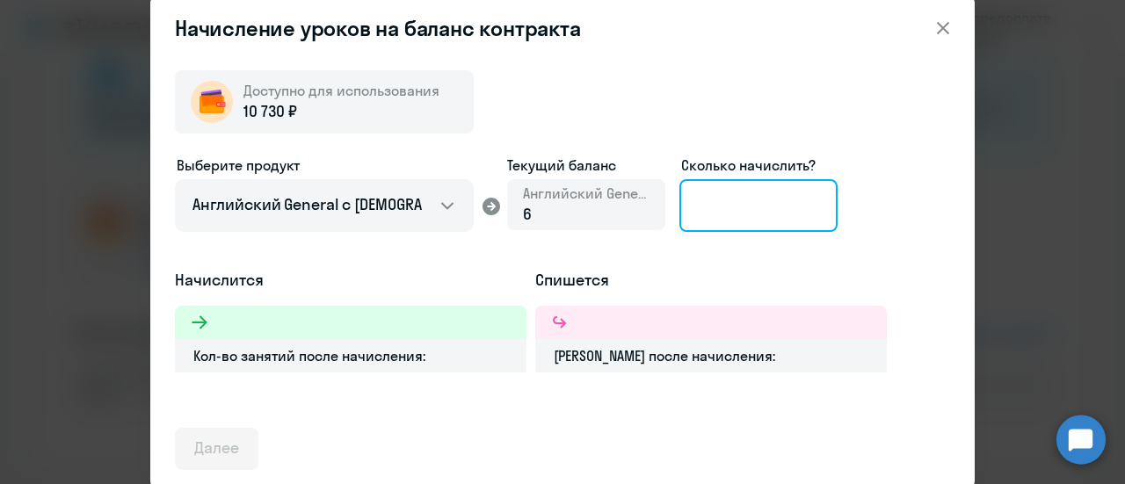
click at [773, 210] on input at bounding box center [758, 205] width 158 height 53
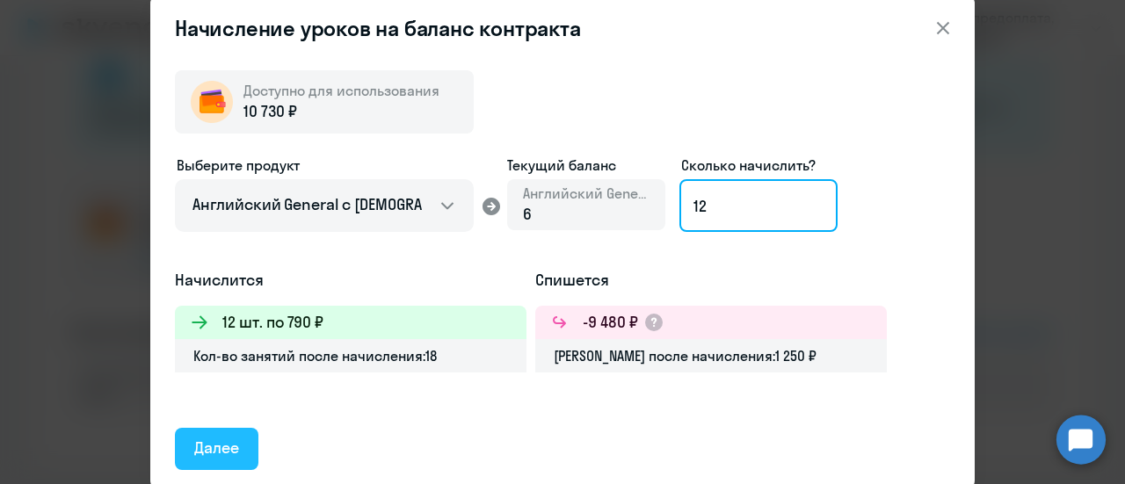
type input "12"
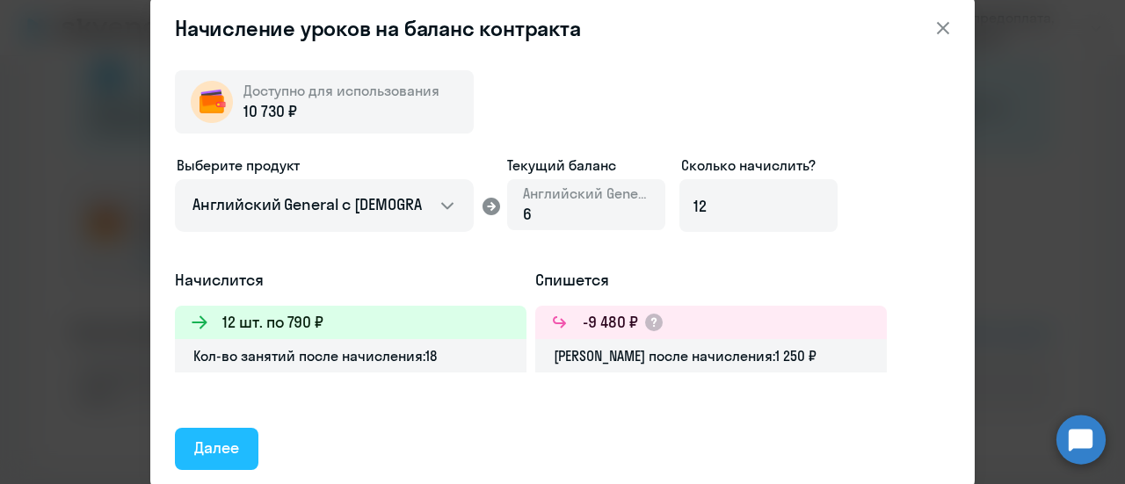
click at [235, 436] on button "Далее" at bounding box center [216, 449] width 83 height 42
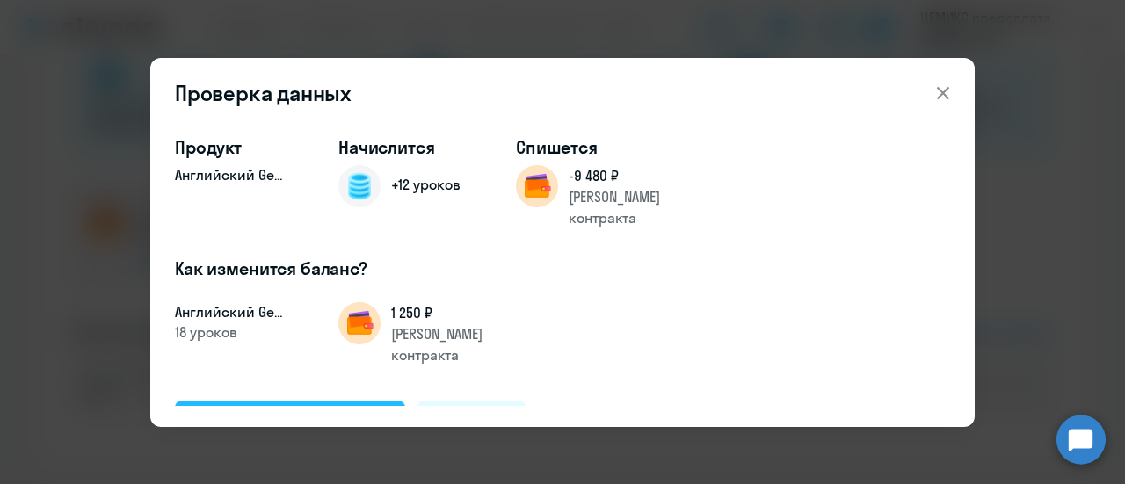
click at [343, 409] on div "Подтвердить и начислить" at bounding box center [290, 420] width 192 height 23
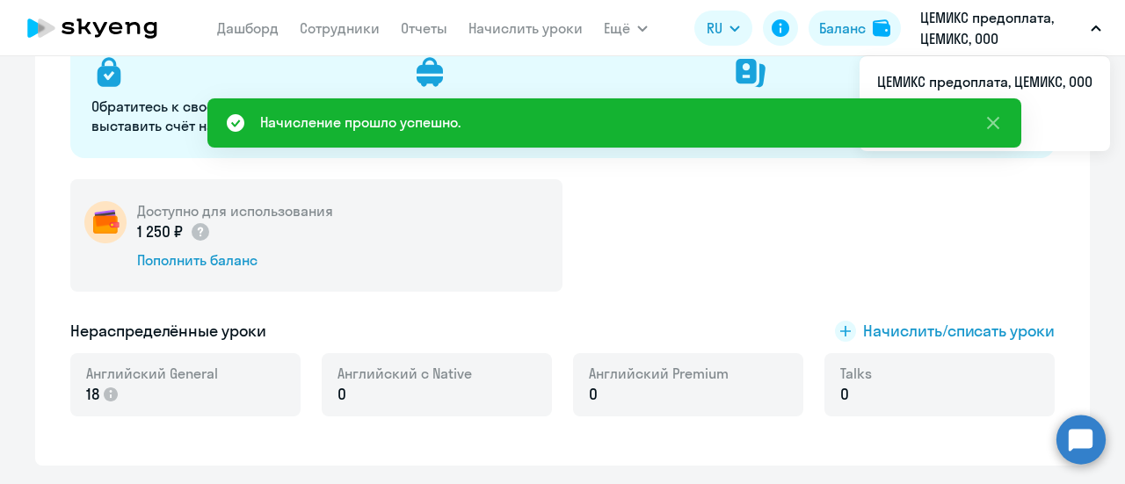
click at [675, 264] on div "Доступно для использования 1 250 ₽ Пополнить баланс" at bounding box center [562, 235] width 984 height 112
